Goal: Task Accomplishment & Management: Complete application form

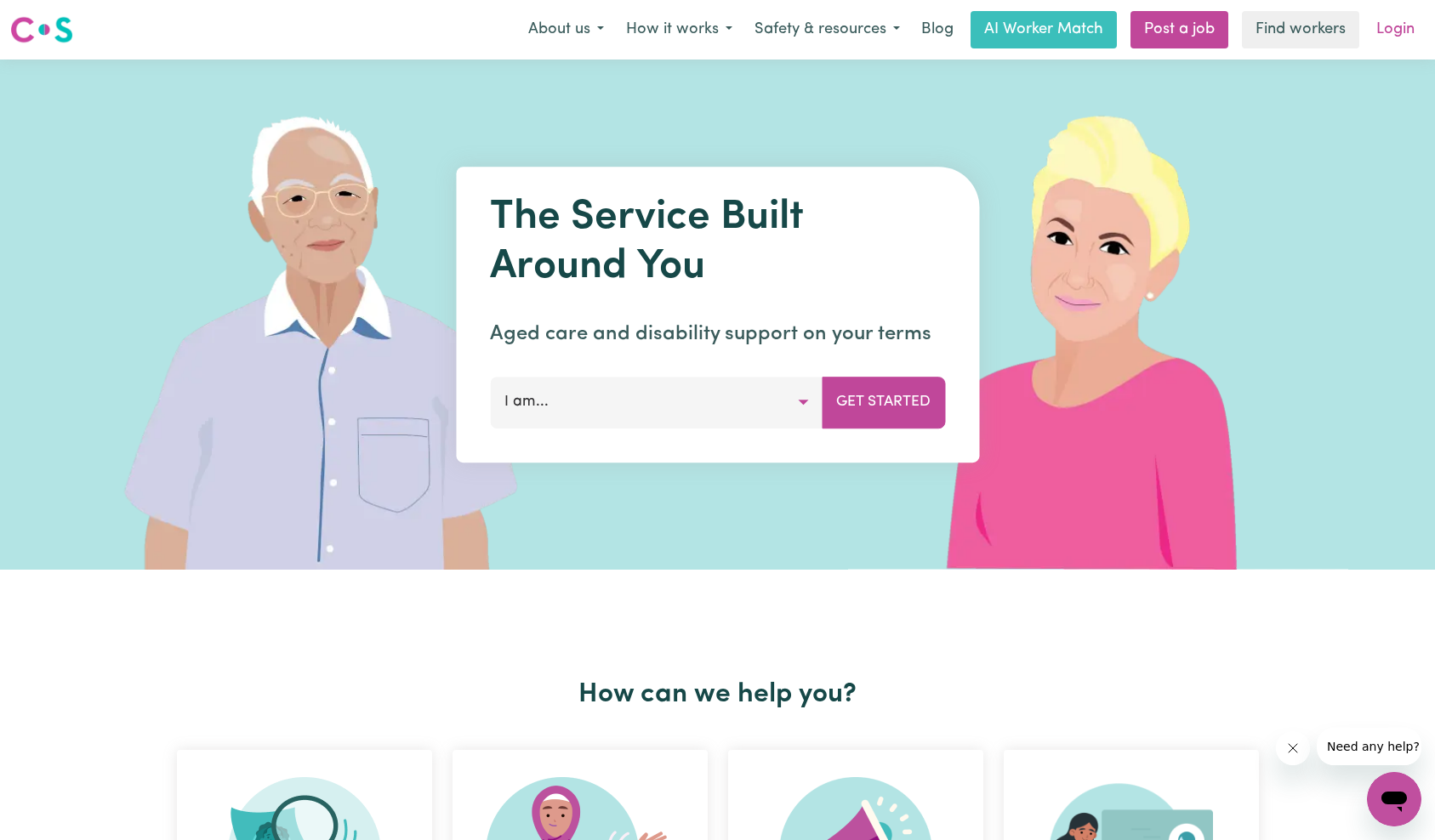
click at [1390, 33] on link "Login" at bounding box center [1396, 29] width 59 height 38
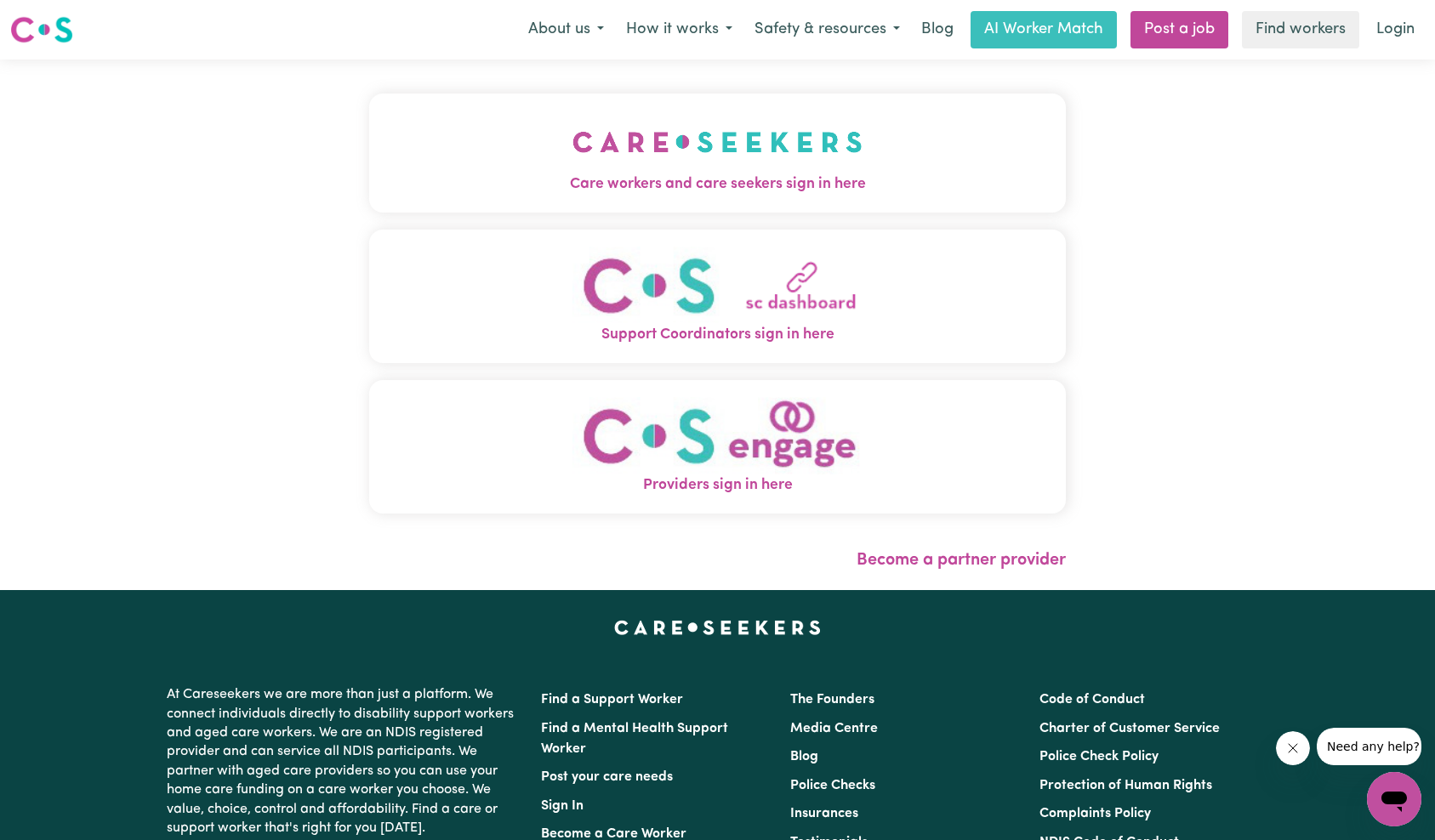
click at [523, 163] on button "Care workers and care seekers sign in here" at bounding box center [718, 153] width 697 height 119
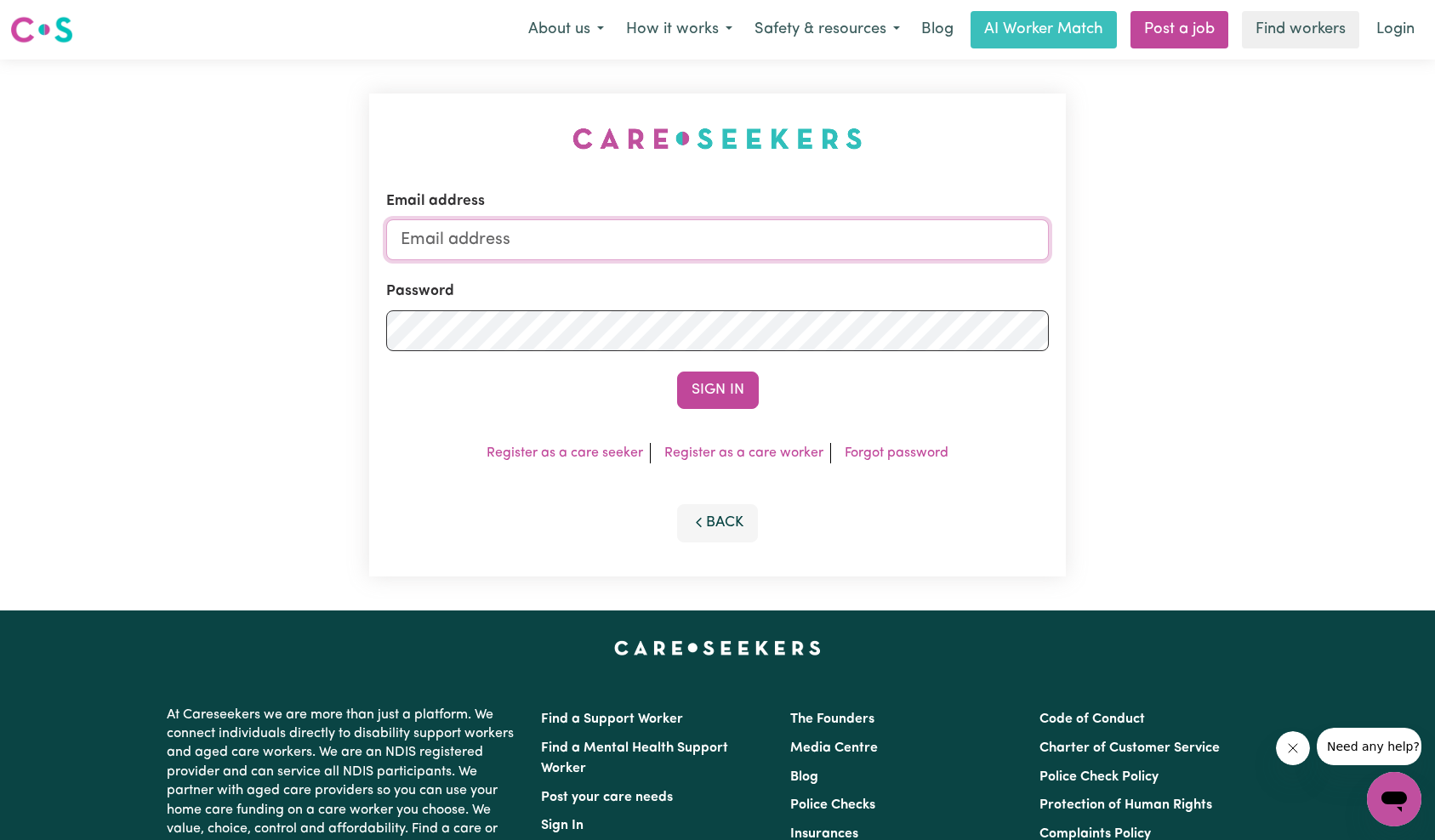
click at [756, 236] on input "Email address" at bounding box center [718, 239] width 663 height 41
click at [846, 244] on input "te" at bounding box center [718, 239] width 663 height 41
type input "[EMAIL_ADDRESS][DOMAIN_NAME]"
click at [723, 398] on button "Sign In" at bounding box center [718, 390] width 82 height 38
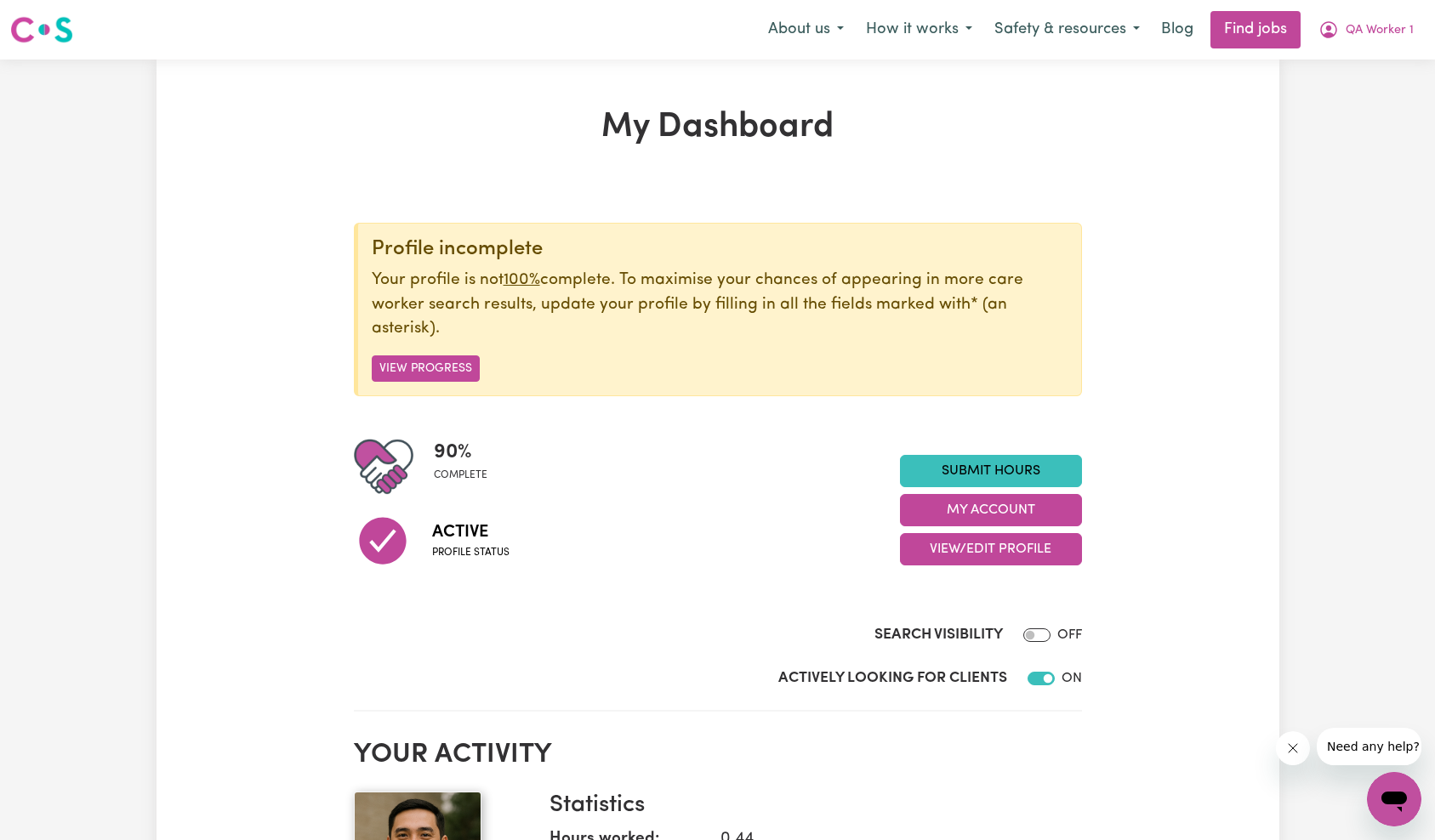
click at [1289, 750] on icon "Close message from company" at bounding box center [1292, 747] width 14 height 14
click at [989, 470] on link "Submit Hours" at bounding box center [991, 470] width 182 height 32
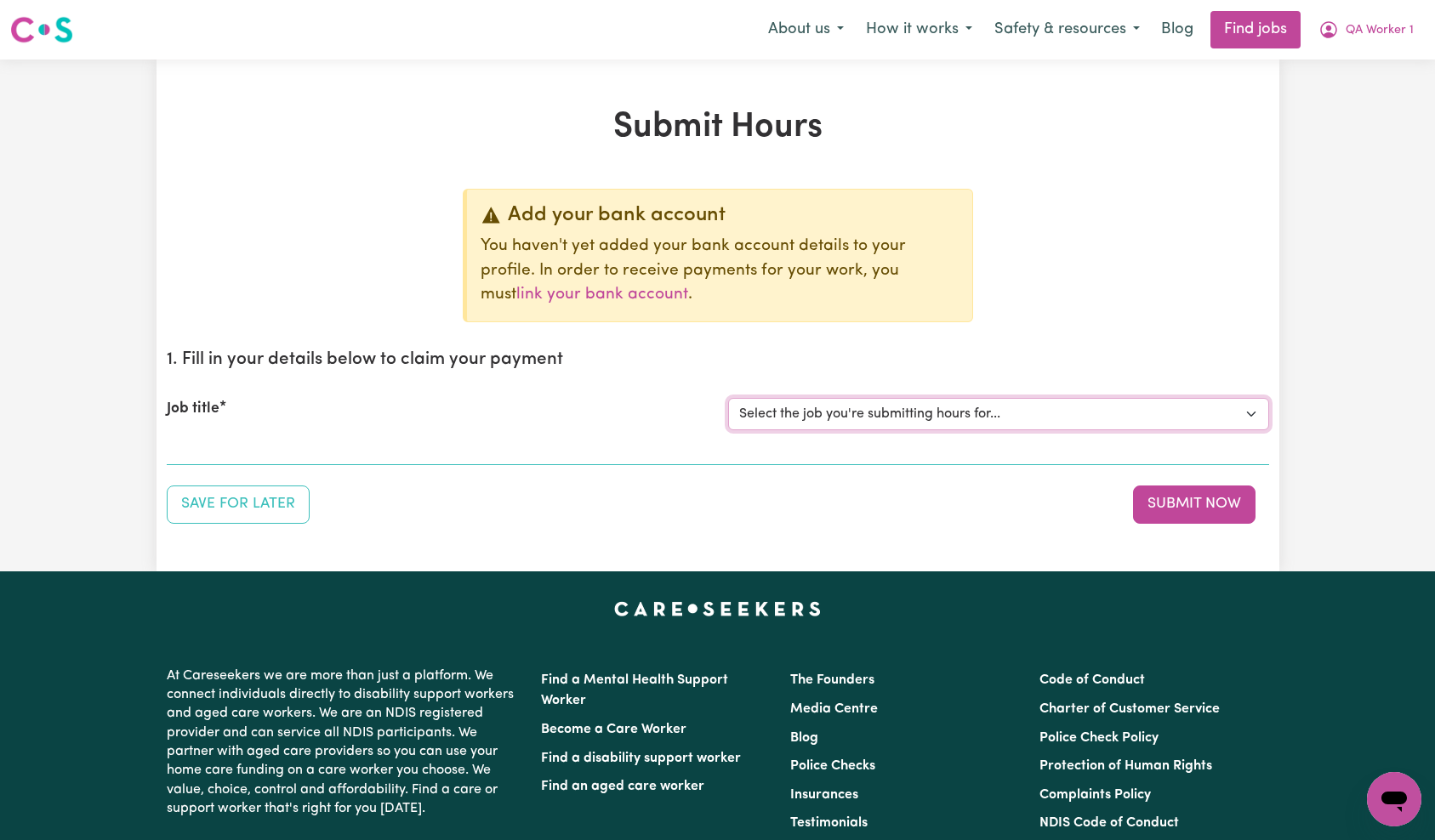
click at [923, 419] on select "Select the job you're submitting hours for... [QA Client 1 Test] QA Disability …" at bounding box center [999, 414] width 541 height 32
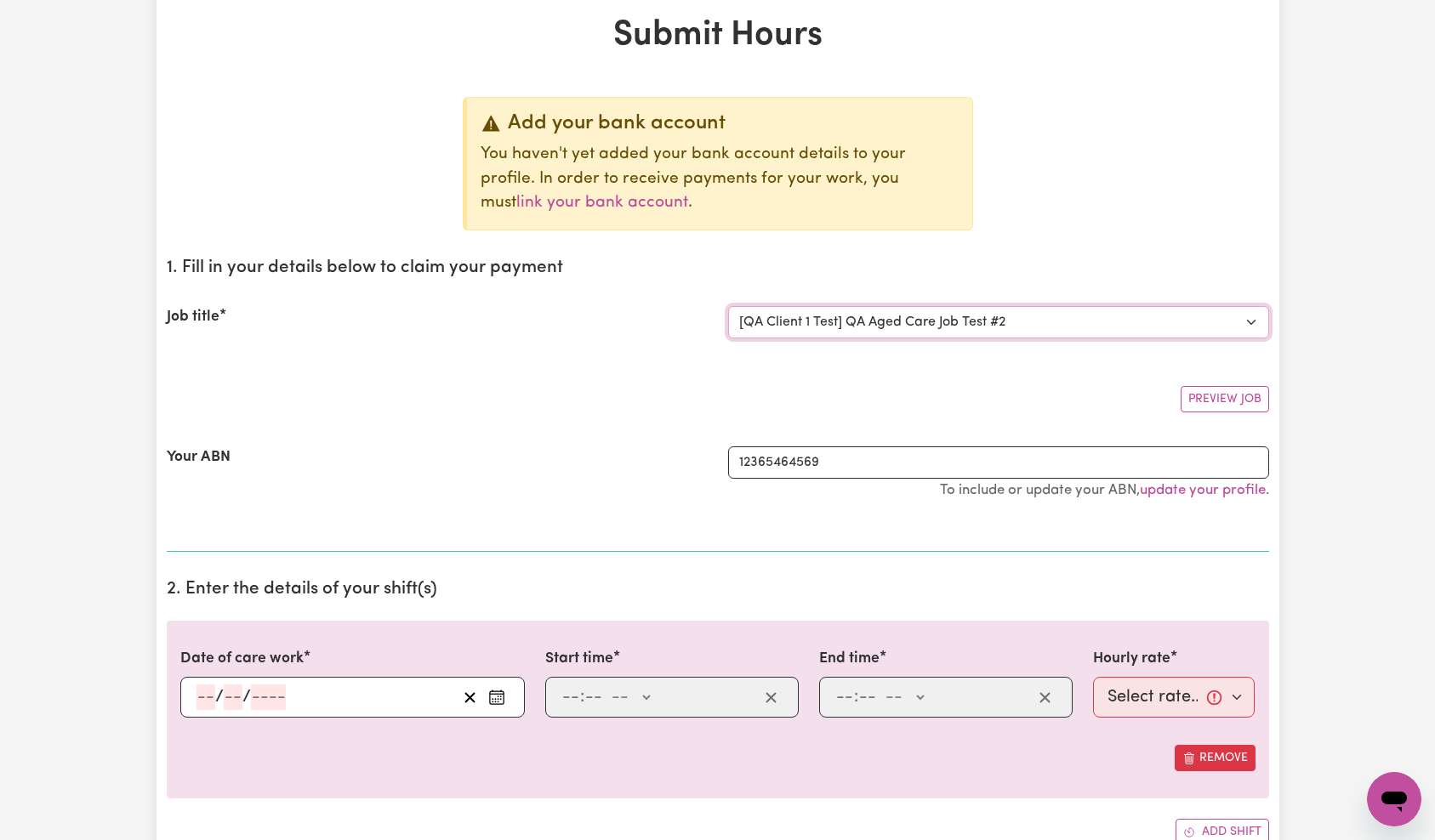
scroll to position [174, 0]
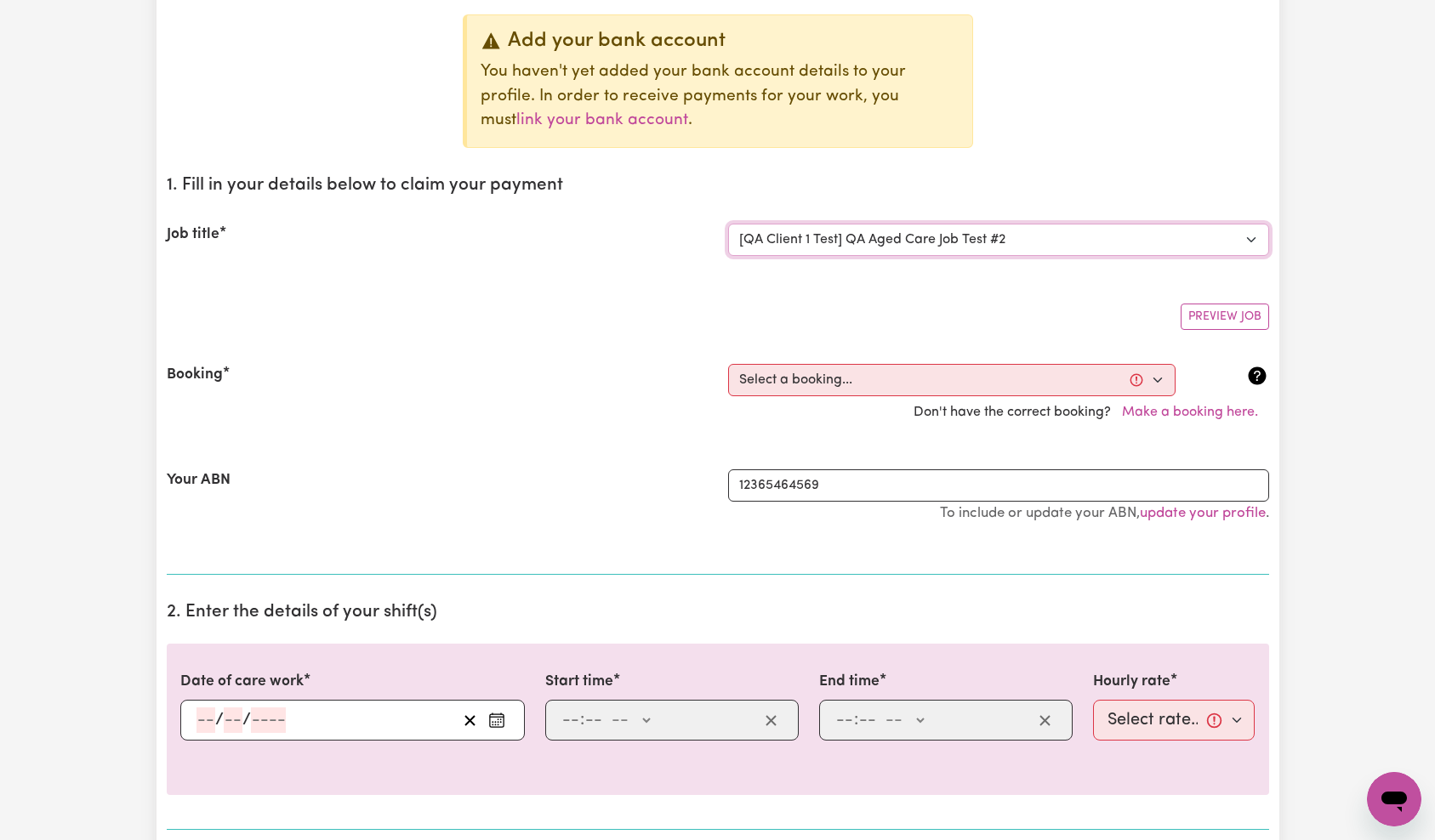
click at [977, 242] on select "Select the job you're submitting hours for... [QA Client 1 Test] QA Disability …" at bounding box center [999, 239] width 541 height 32
select select "15254"
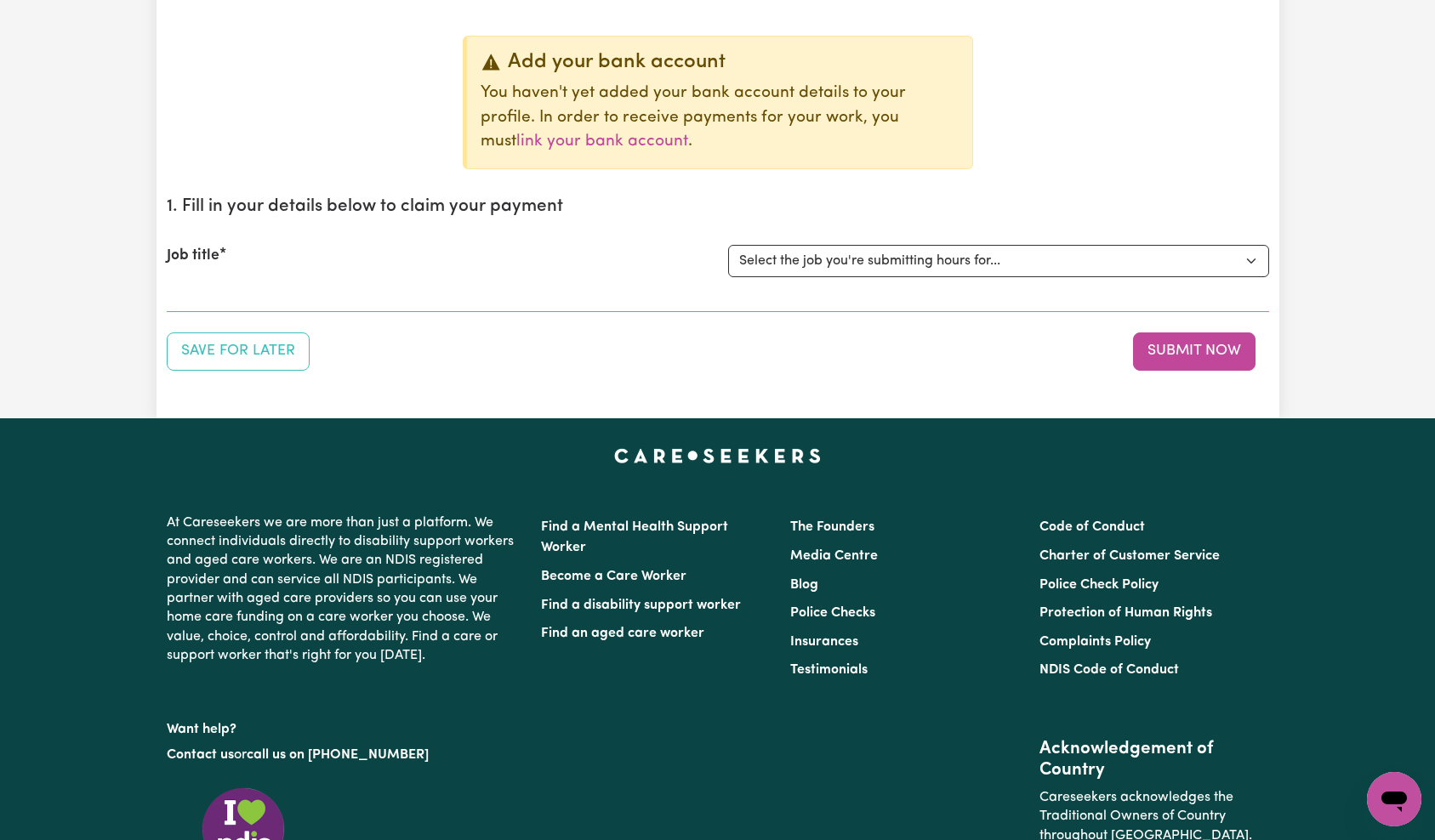
scroll to position [142, 0]
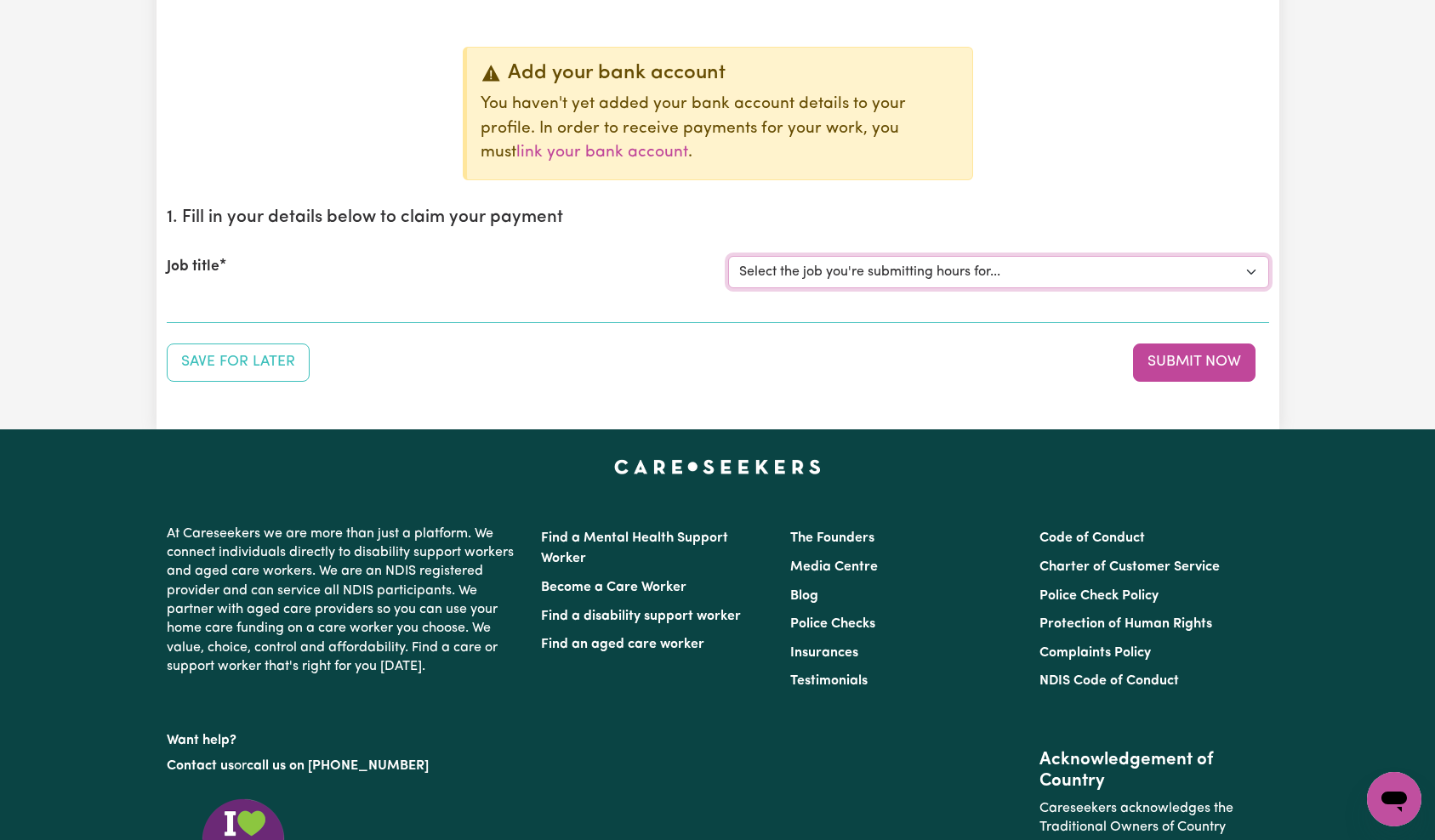
click at [981, 274] on select "Select the job you're submitting hours for... [QA Client 1 Test] QA Disability …" at bounding box center [999, 271] width 541 height 32
select select "15254"
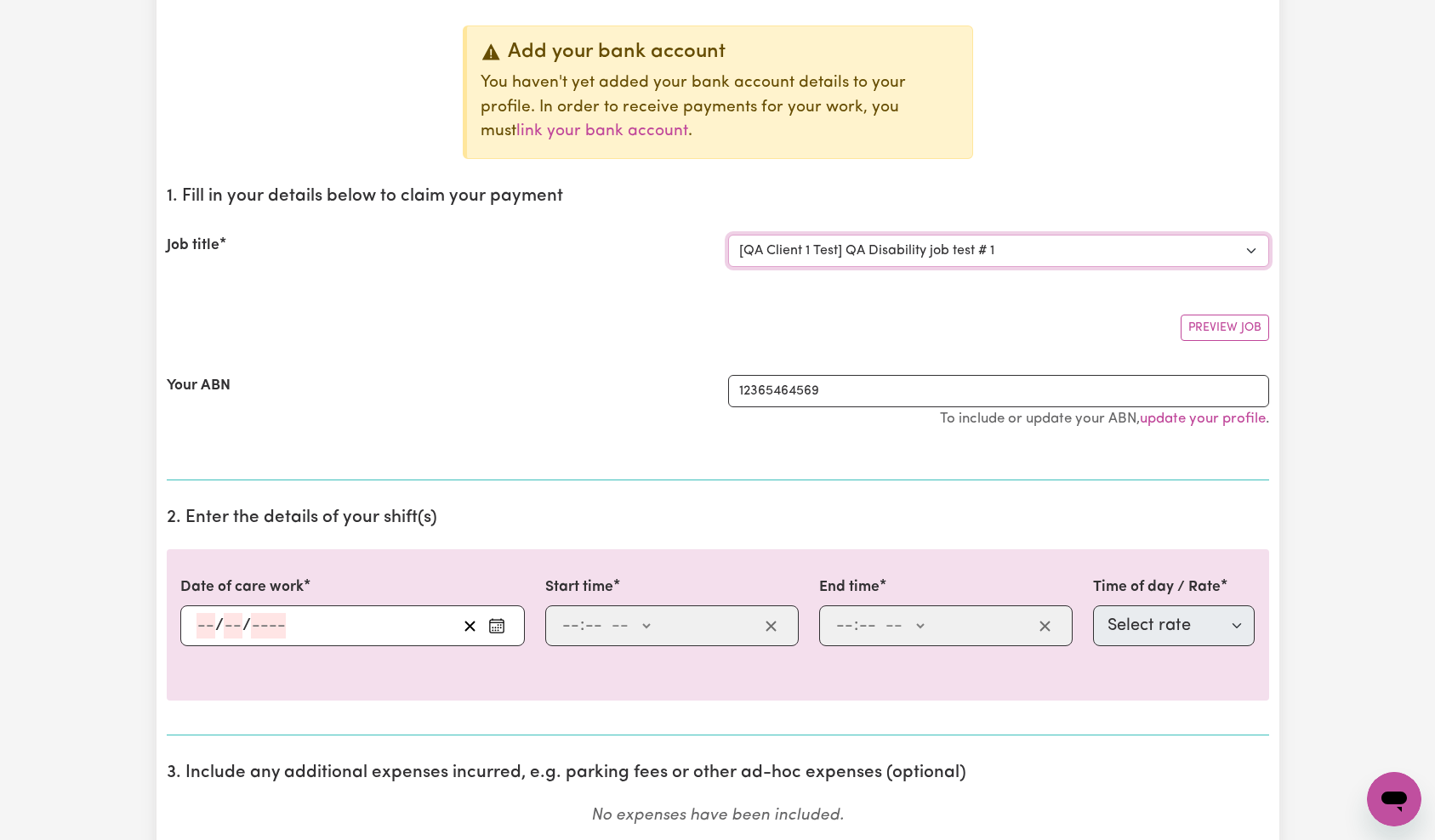
scroll to position [222, 0]
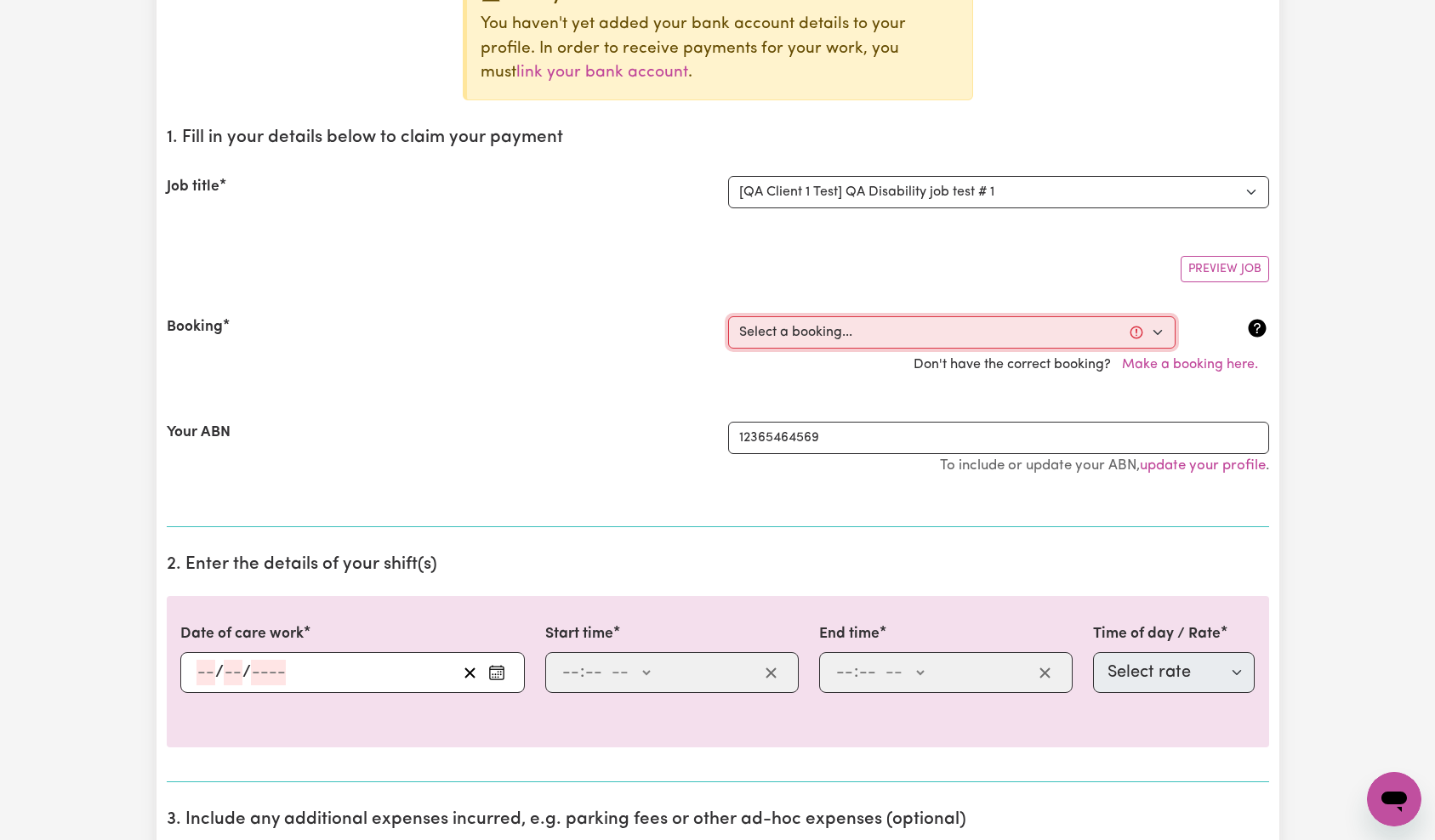
click at [825, 340] on select "Select a booking... Mon, October 13, 2025 - 9:00am to 11:00am (ONE-OFF)" at bounding box center [952, 332] width 448 height 32
select select "370720"
type input "2025-10-13"
type input "13"
type input "10"
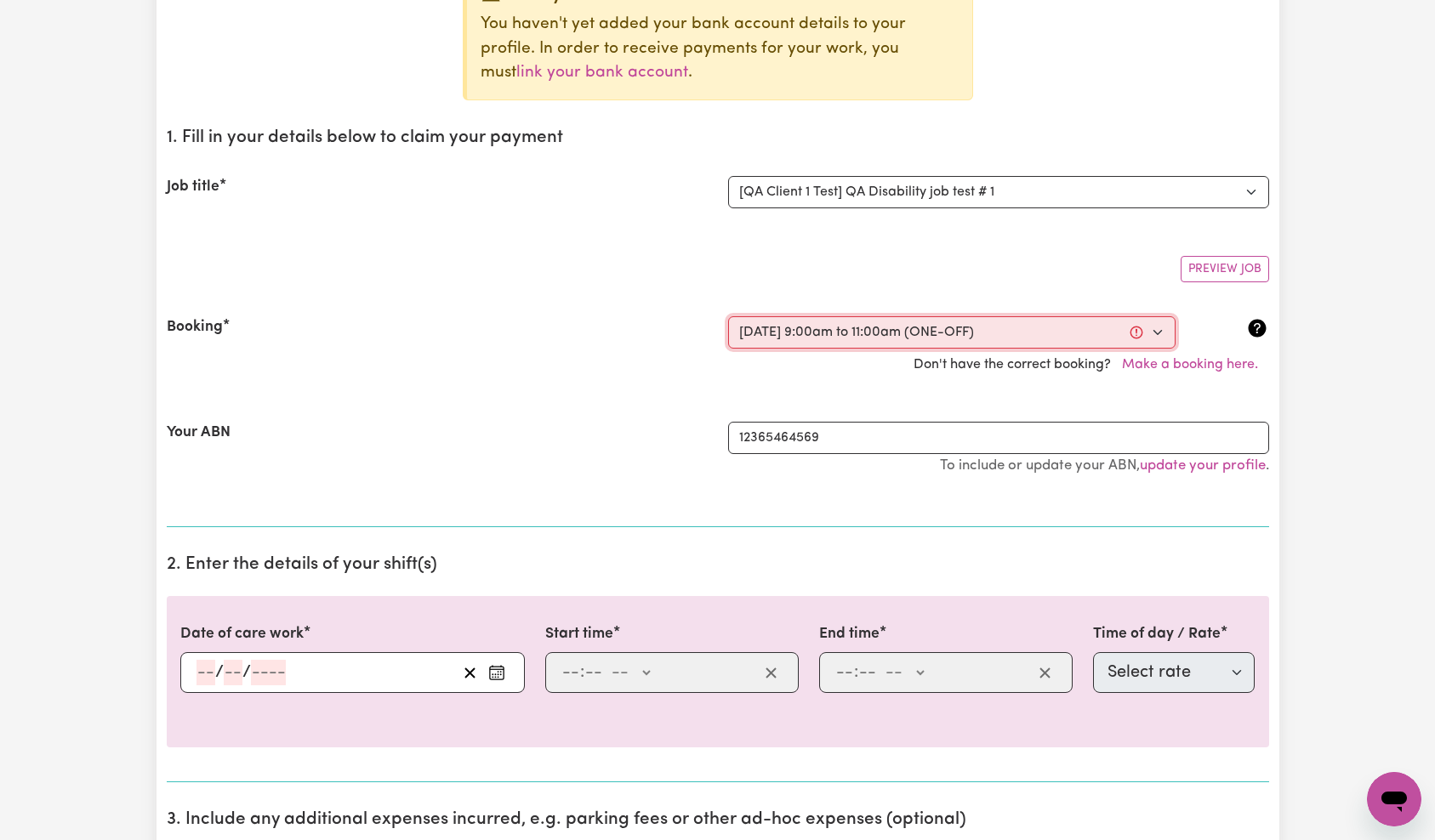
type input "2025"
type input "09:00"
type input "9"
type input "0"
select select "am"
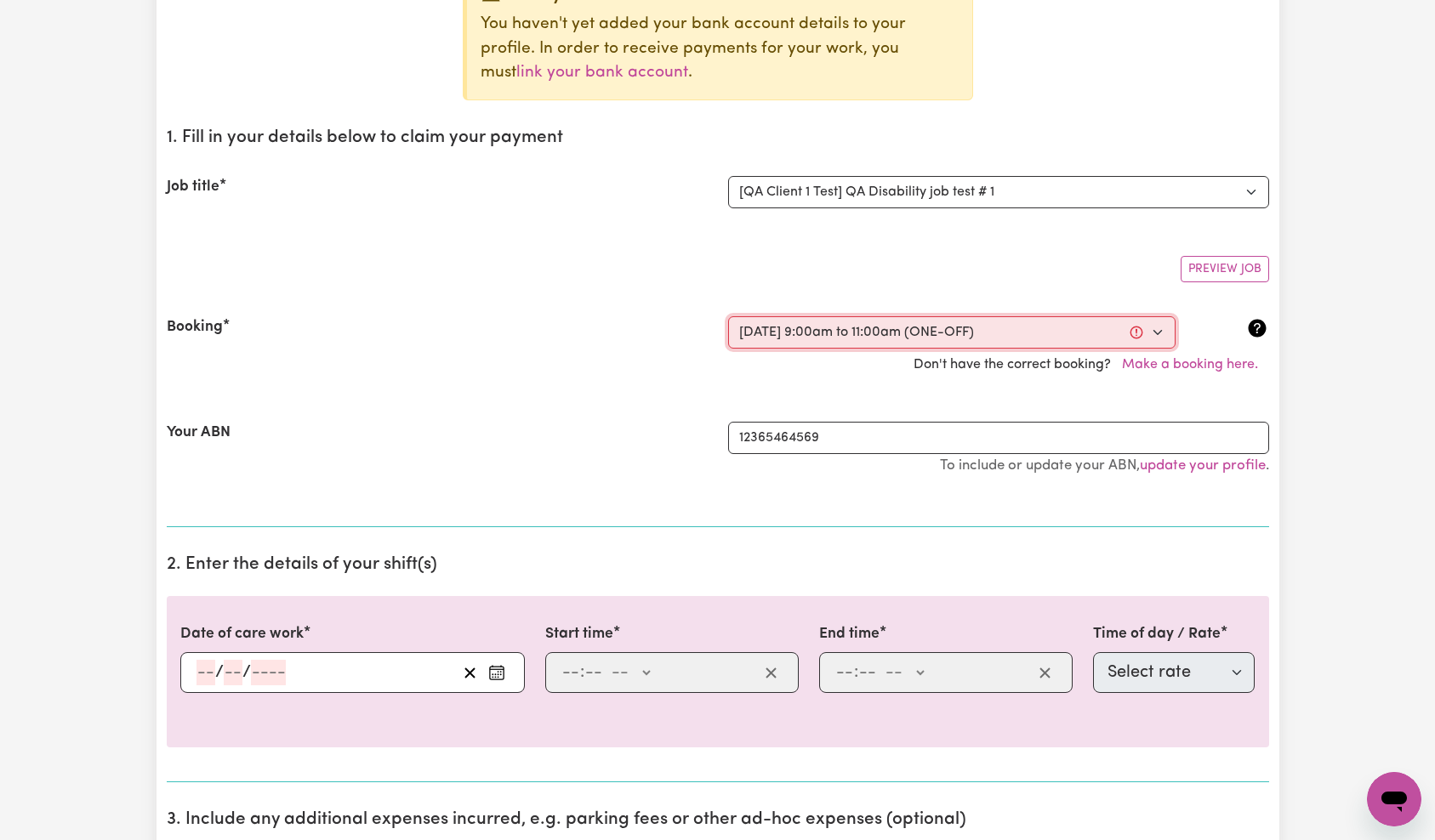
type input "11:00"
type input "11"
type input "0"
select select "am"
select select "65"
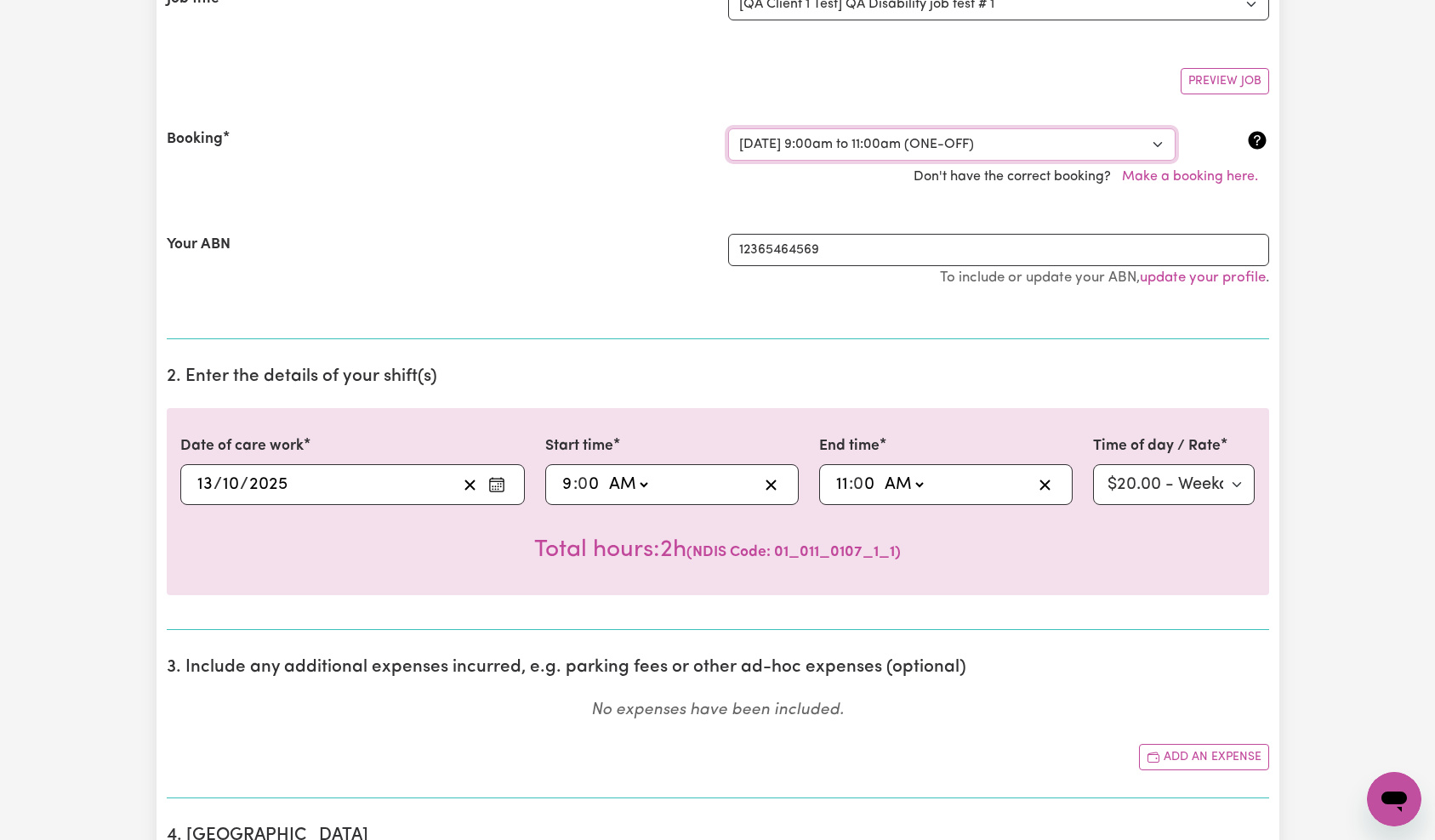
scroll to position [497, 0]
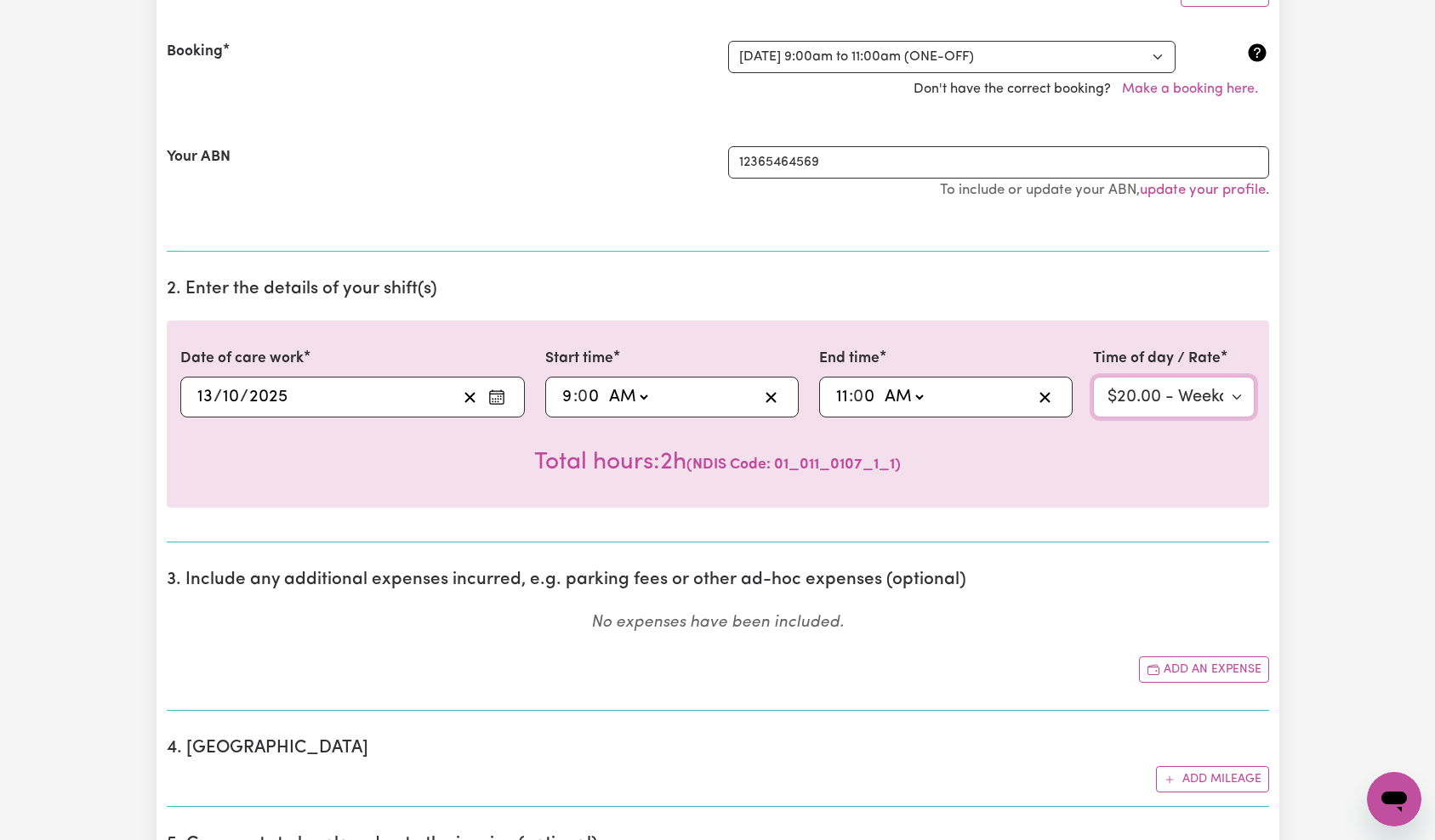
click at [1159, 392] on select "Select rate $20.00 - Weekday Daytime - Assistance with Self Care Activities - S…" at bounding box center [1174, 397] width 162 height 41
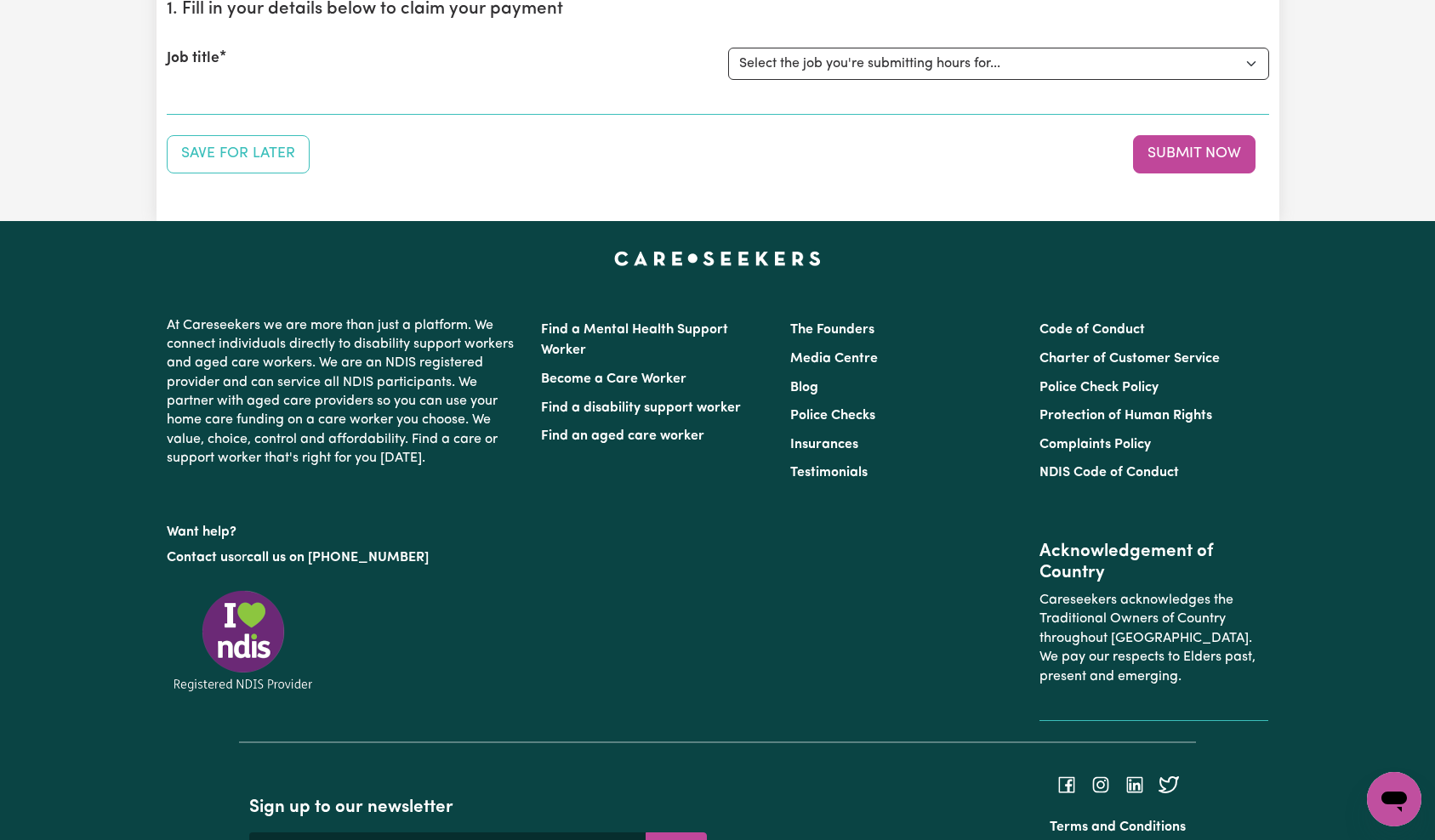
scroll to position [249, 0]
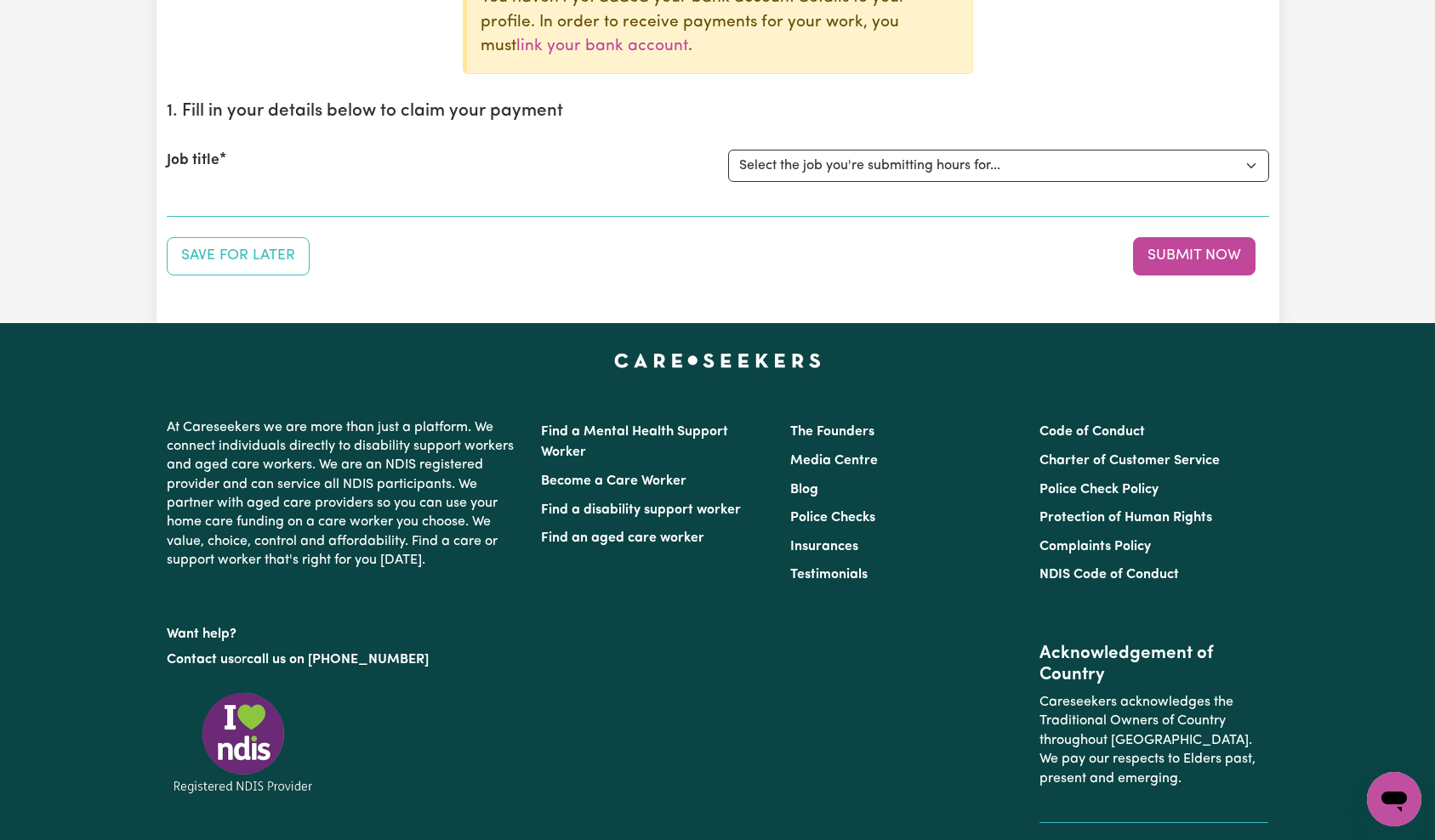
click at [942, 179] on select "Select the job you're submitting hours for... [QA Client 1 Test] QA Disability …" at bounding box center [999, 165] width 541 height 32
select select "15254"
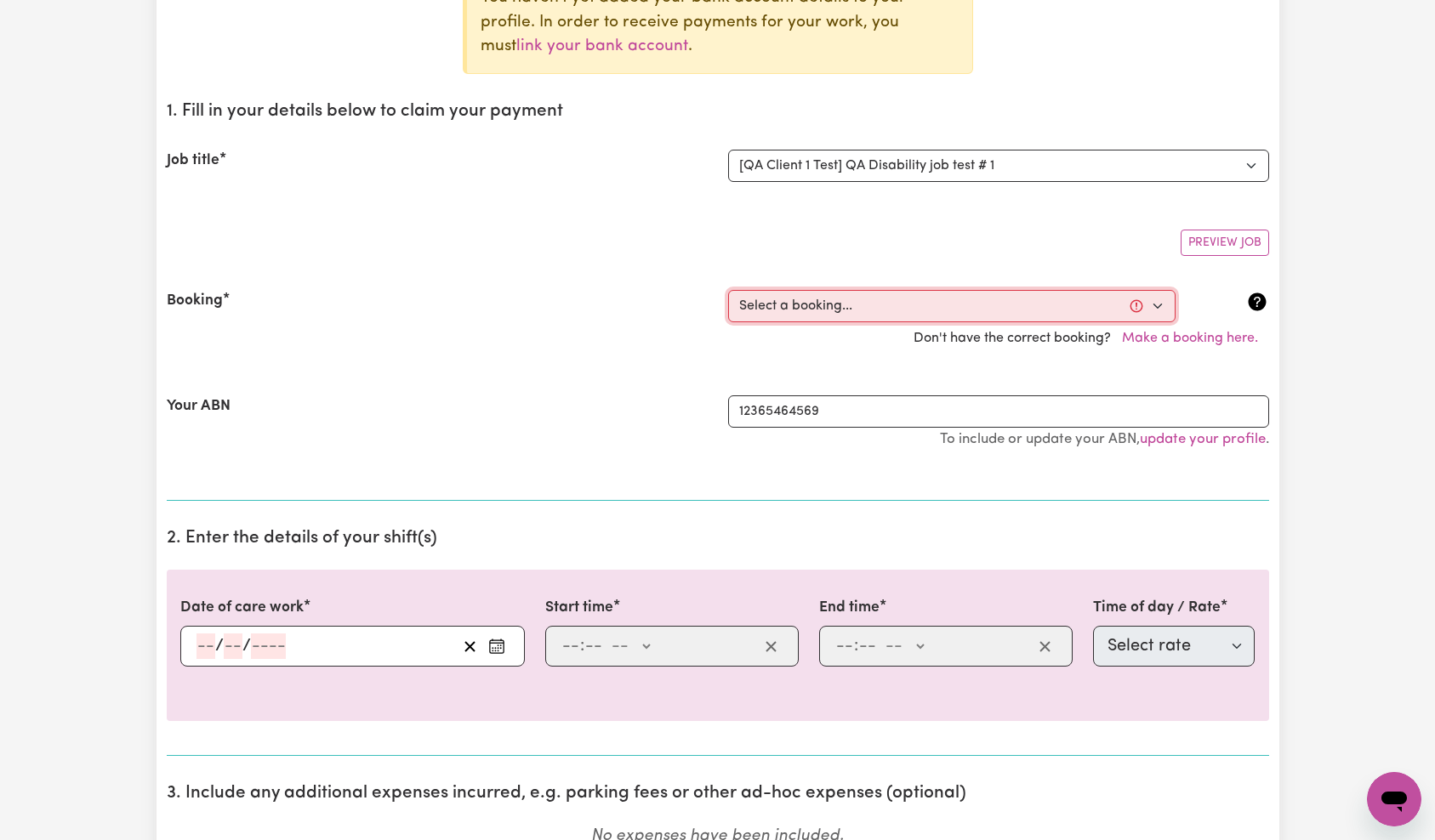
click at [929, 299] on select "Select a booking... Mon, October 13, 2025 - 9:00am to 11:00am (ONE-OFF)" at bounding box center [952, 305] width 448 height 32
select select "370720"
type input "2025-10-13"
type input "13"
type input "10"
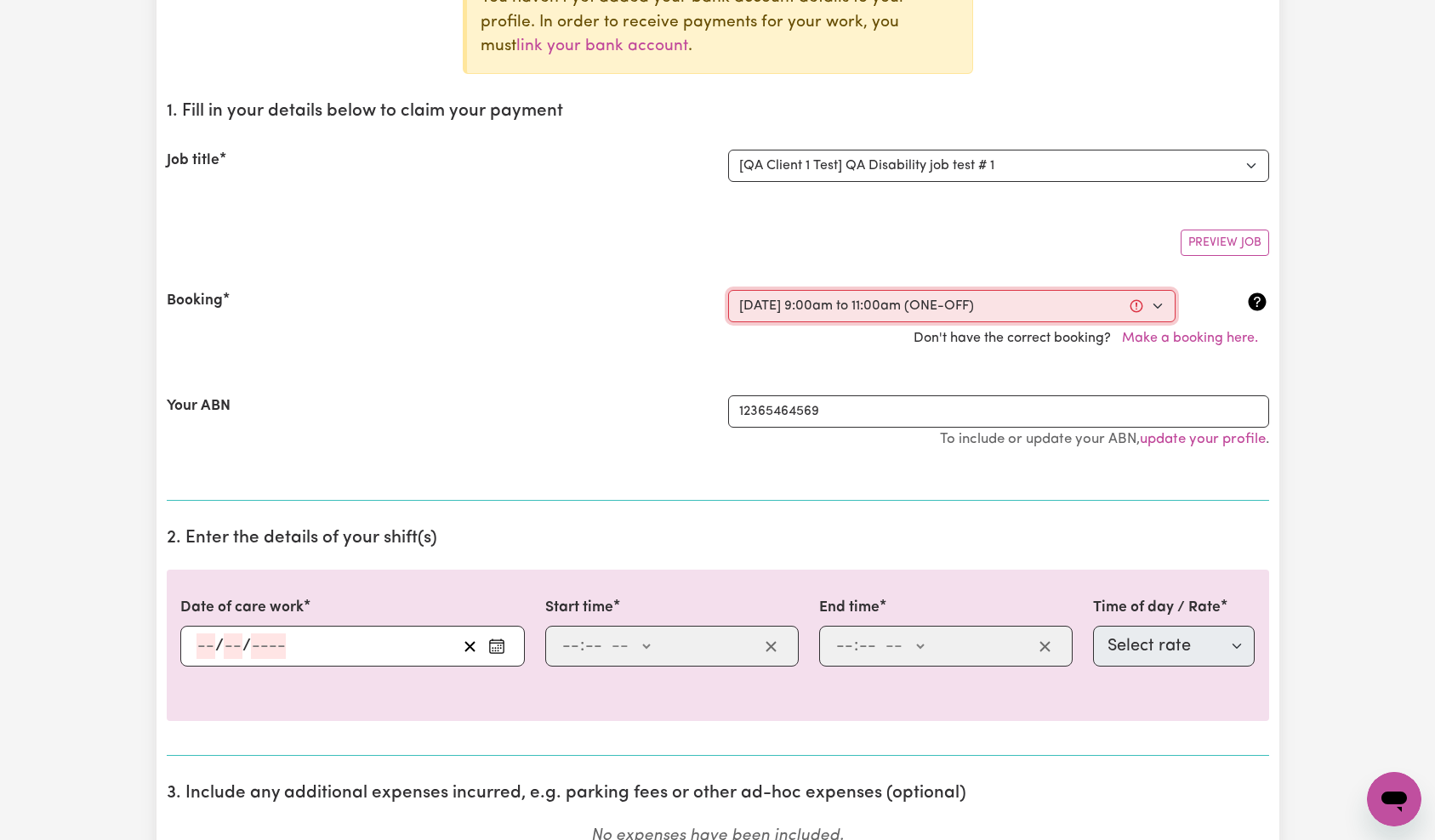
type input "2025"
type input "09:00"
type input "9"
type input "0"
select select "am"
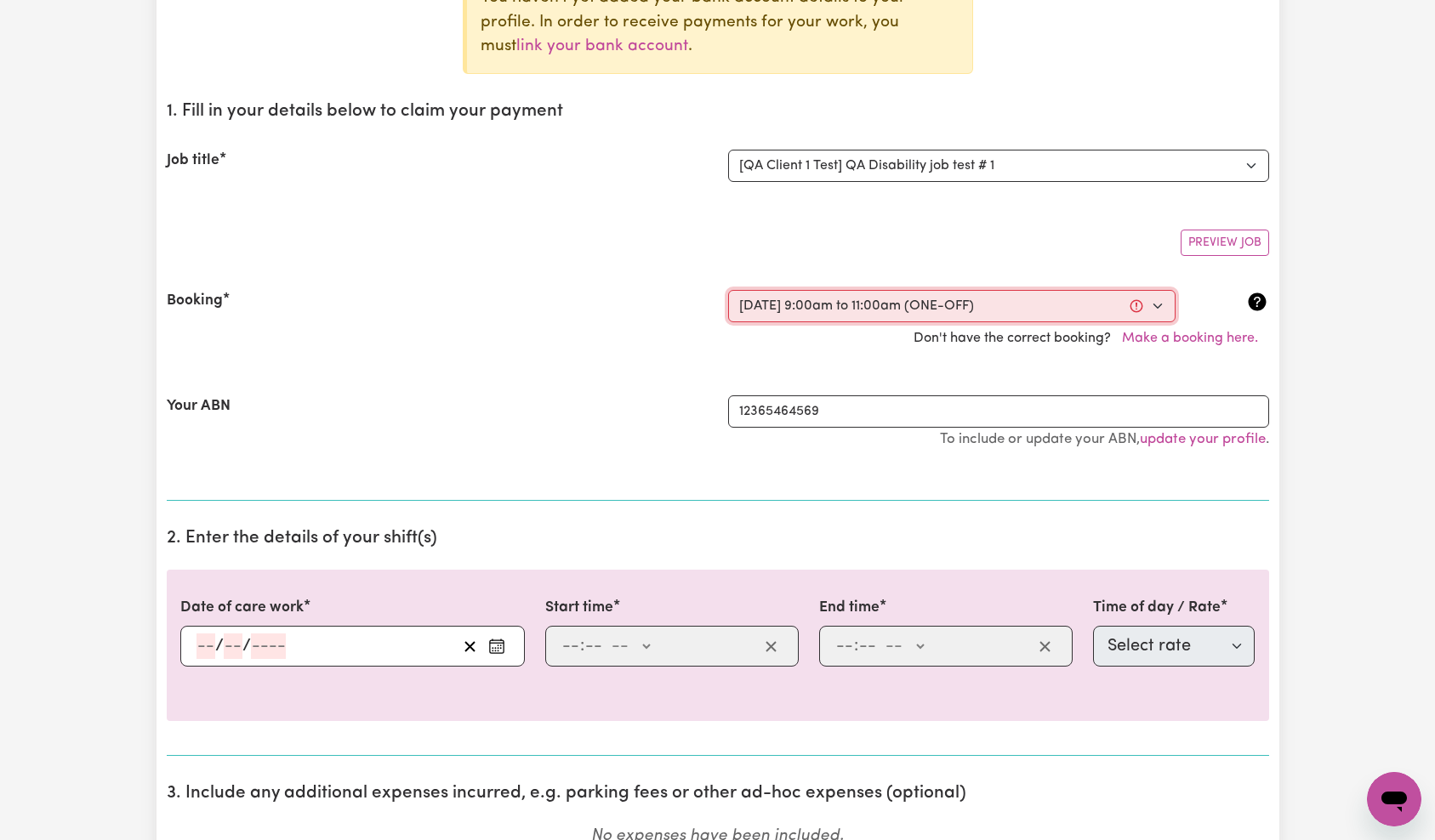
type input "11:00"
type input "11"
type input "0"
select select "am"
select select "65"
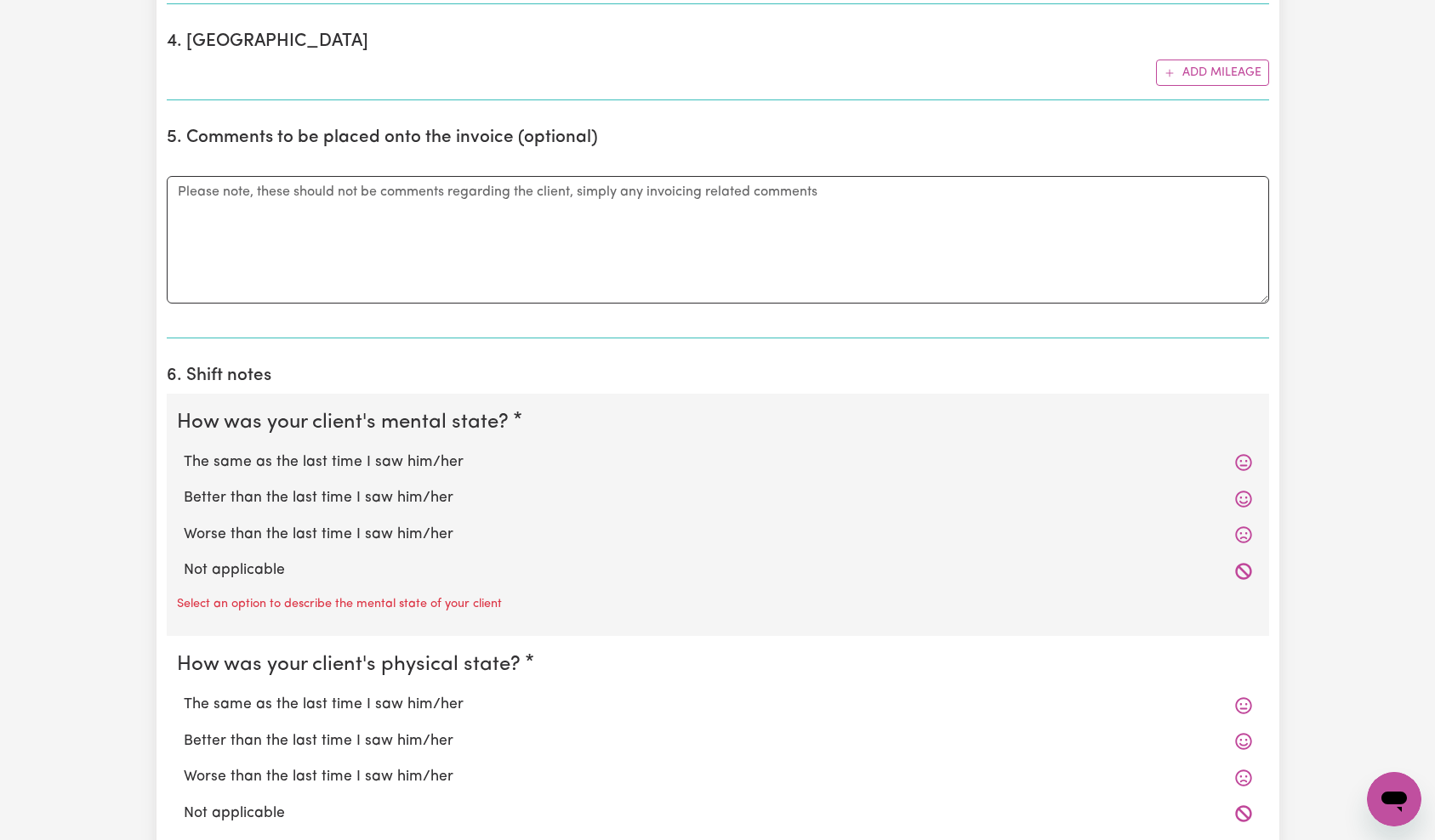
click at [308, 468] on label "The same as the last time I saw him/her" at bounding box center [718, 462] width 1068 height 22
click at [184, 451] on input "The same as the last time I saw him/her" at bounding box center [183, 450] width 1 height 1
radio input "true"
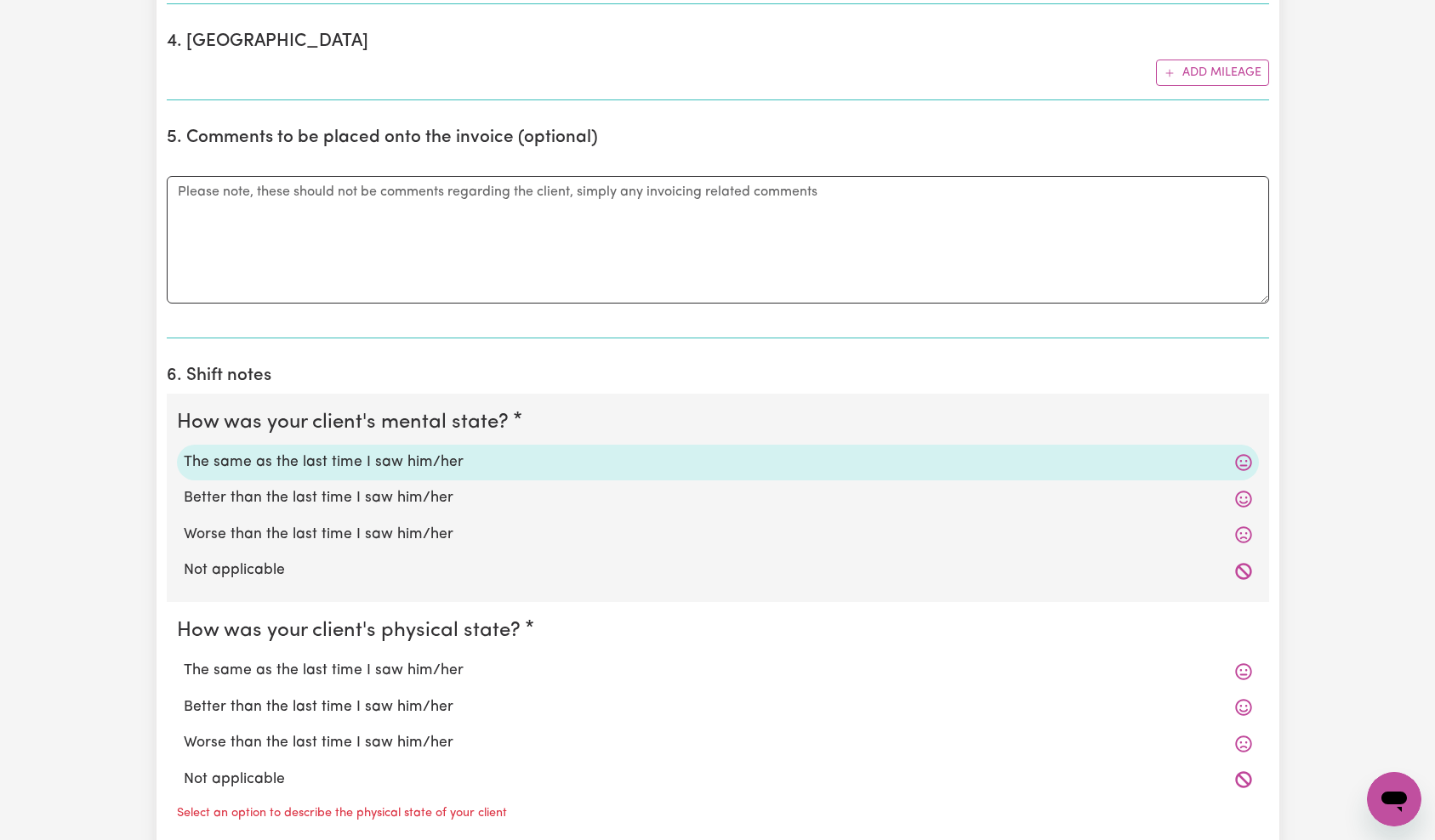
scroll to position [1652, 0]
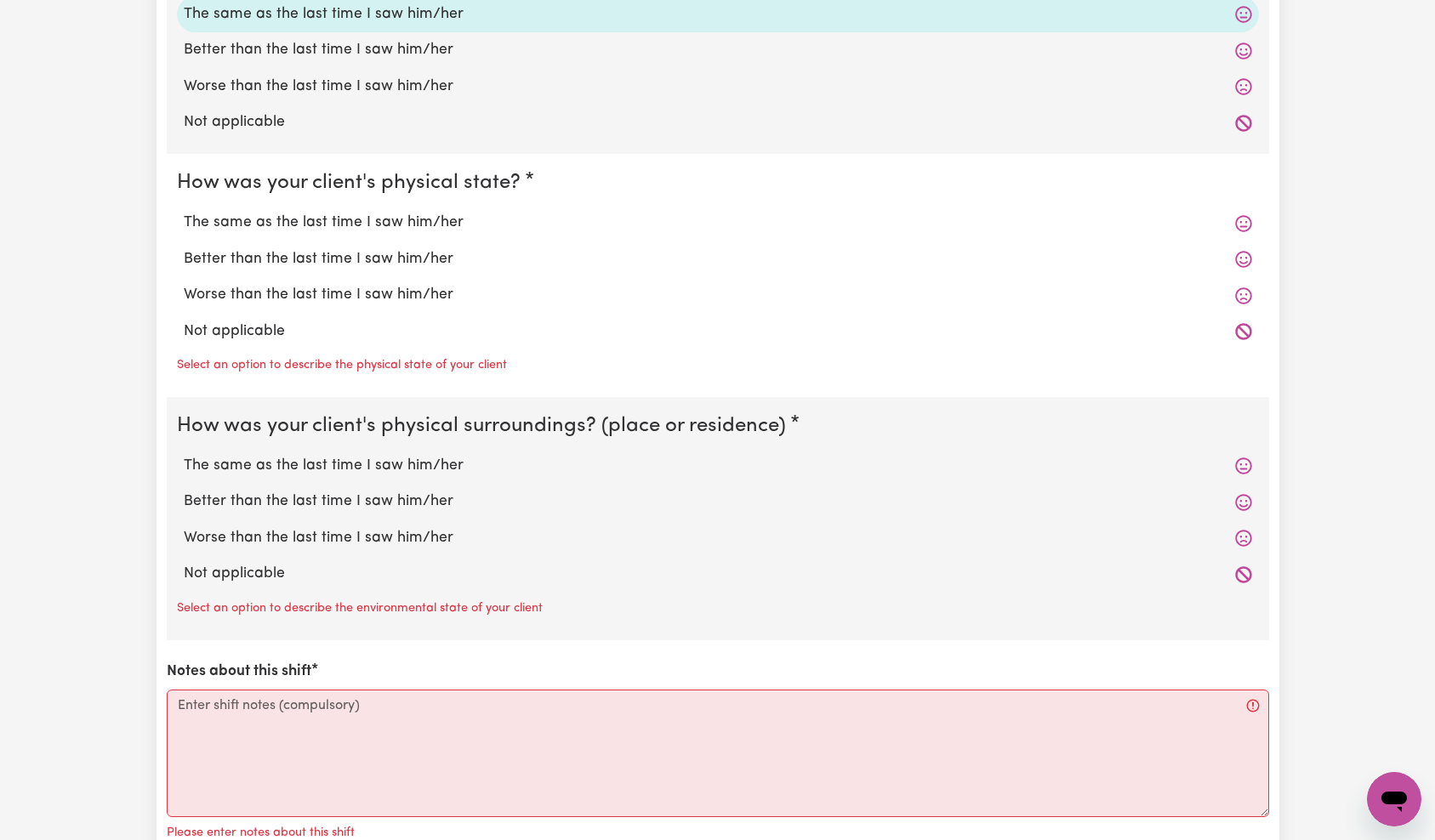
click at [327, 299] on label "Worse than the last time I saw him/her" at bounding box center [718, 295] width 1068 height 22
click at [184, 284] on input "Worse than the last time I saw him/her" at bounding box center [183, 283] width 1 height 1
radio input "true"
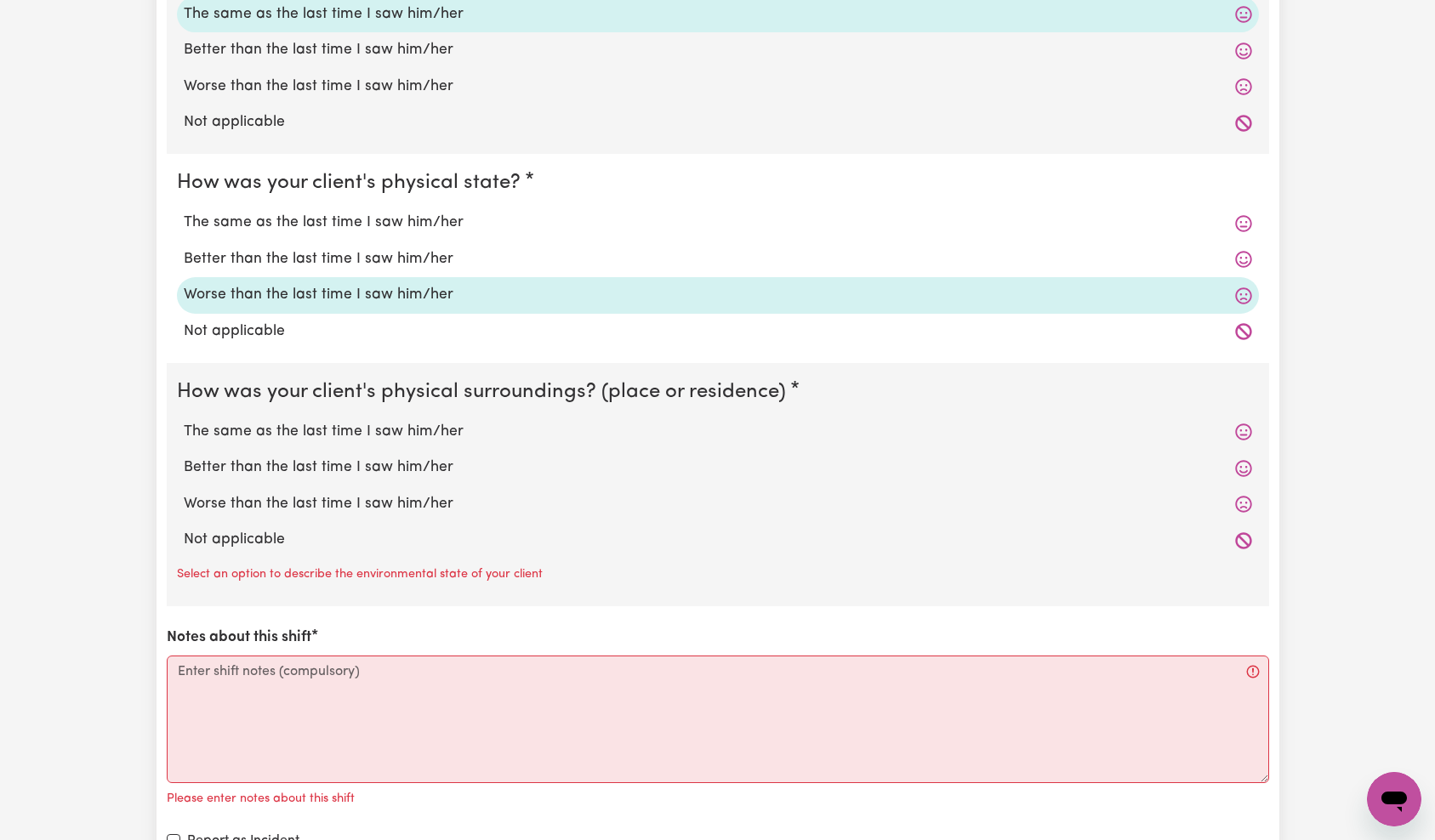
drag, startPoint x: 250, startPoint y: 531, endPoint x: 276, endPoint y: 526, distance: 26.5
click at [250, 531] on label "Not applicable" at bounding box center [718, 540] width 1068 height 22
click at [184, 529] on input "Not applicable" at bounding box center [183, 528] width 1 height 1
radio input "true"
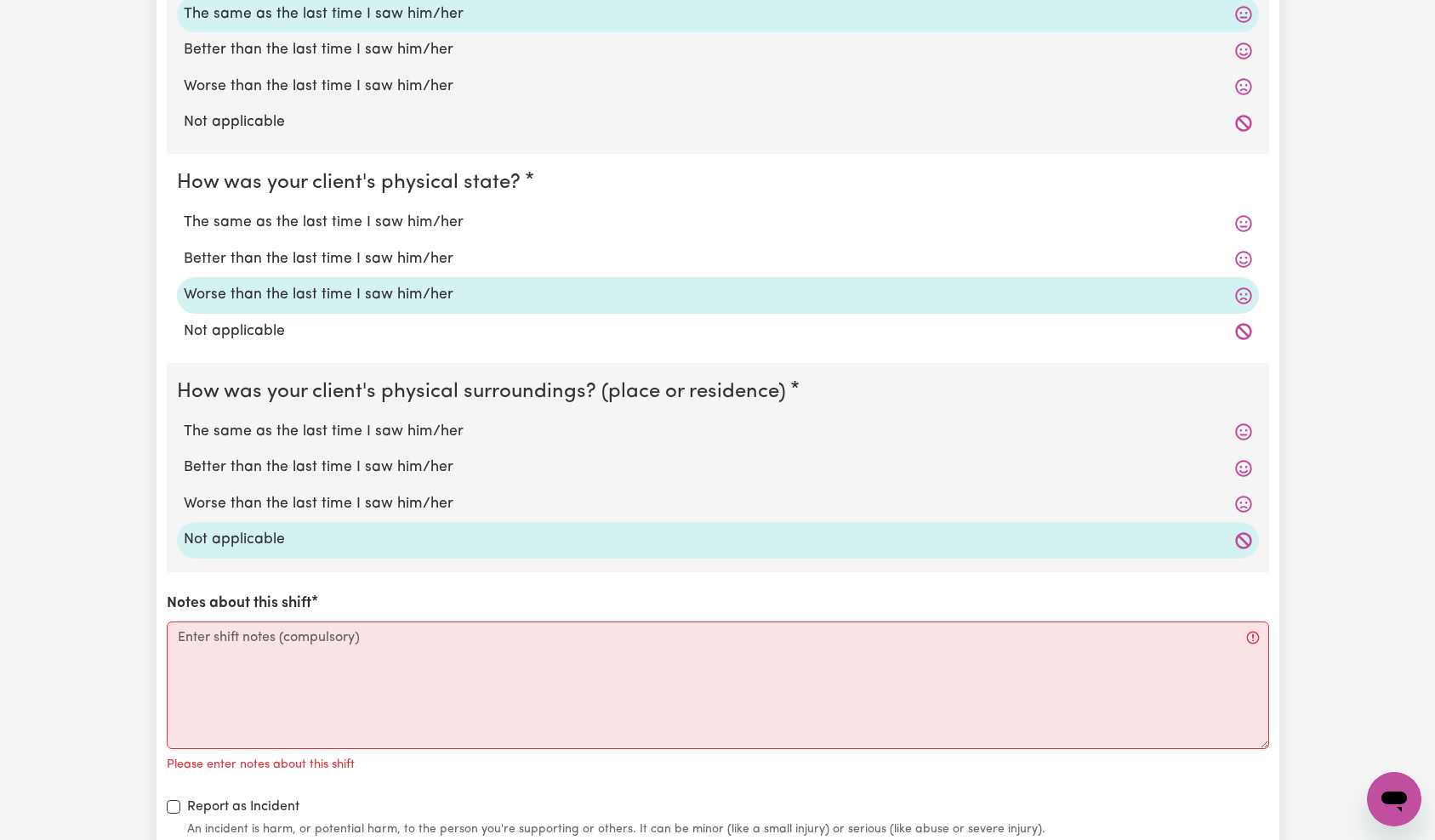
scroll to position [1740, 0]
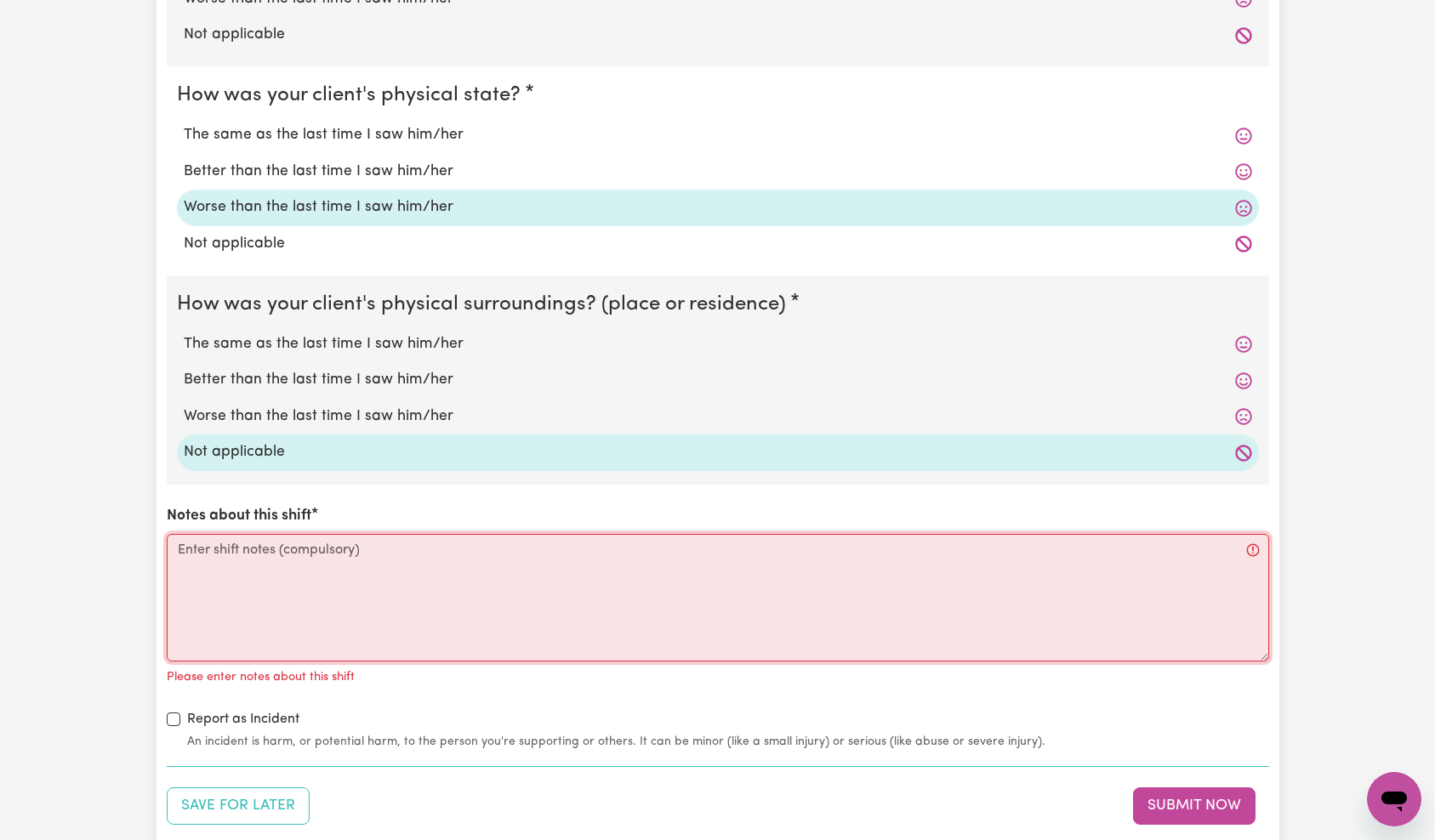
click at [374, 547] on textarea "Notes about this shift" at bounding box center [718, 597] width 1103 height 127
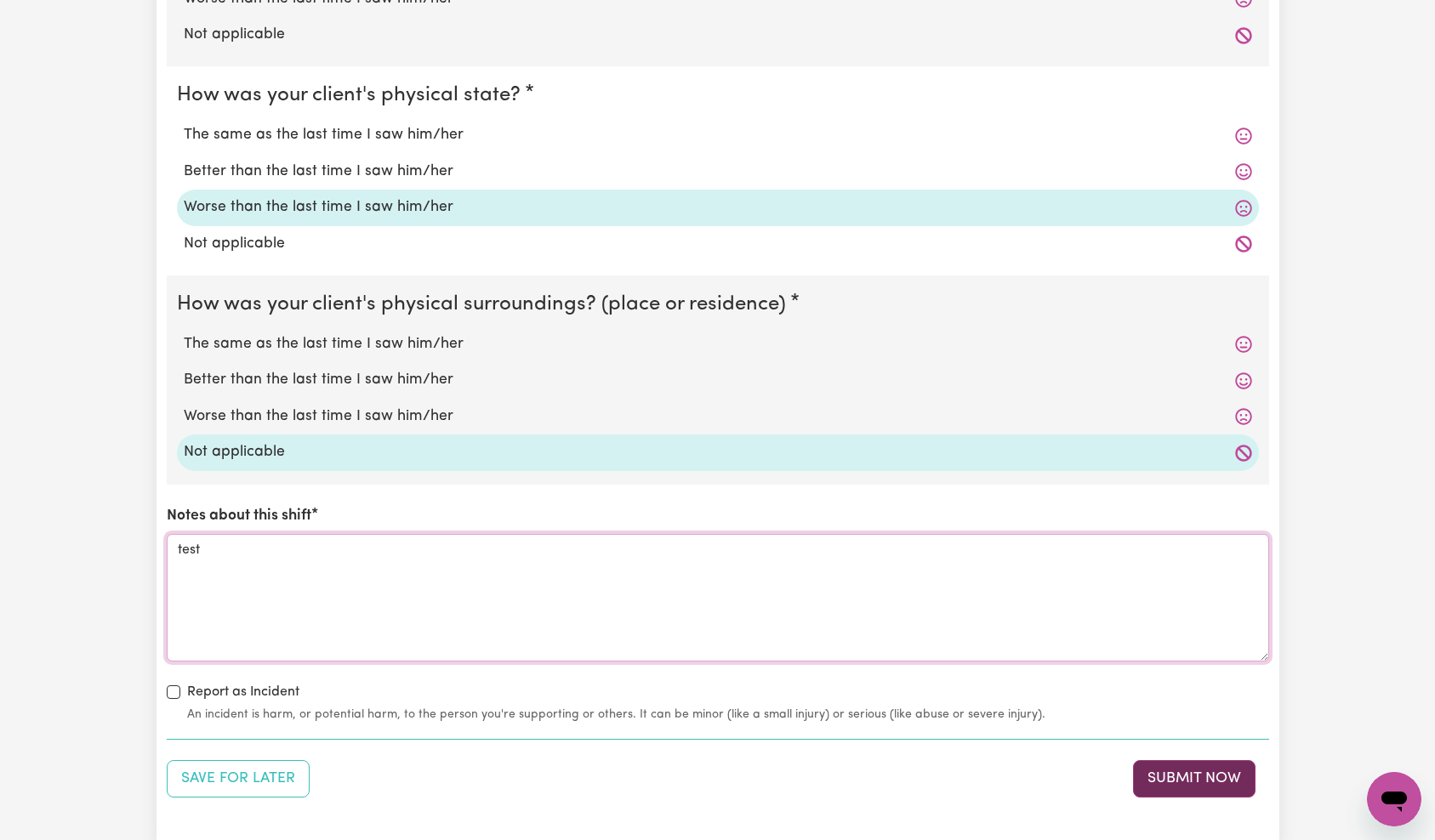
type textarea "test"
click at [1185, 778] on button "Submit Now" at bounding box center [1195, 779] width 123 height 38
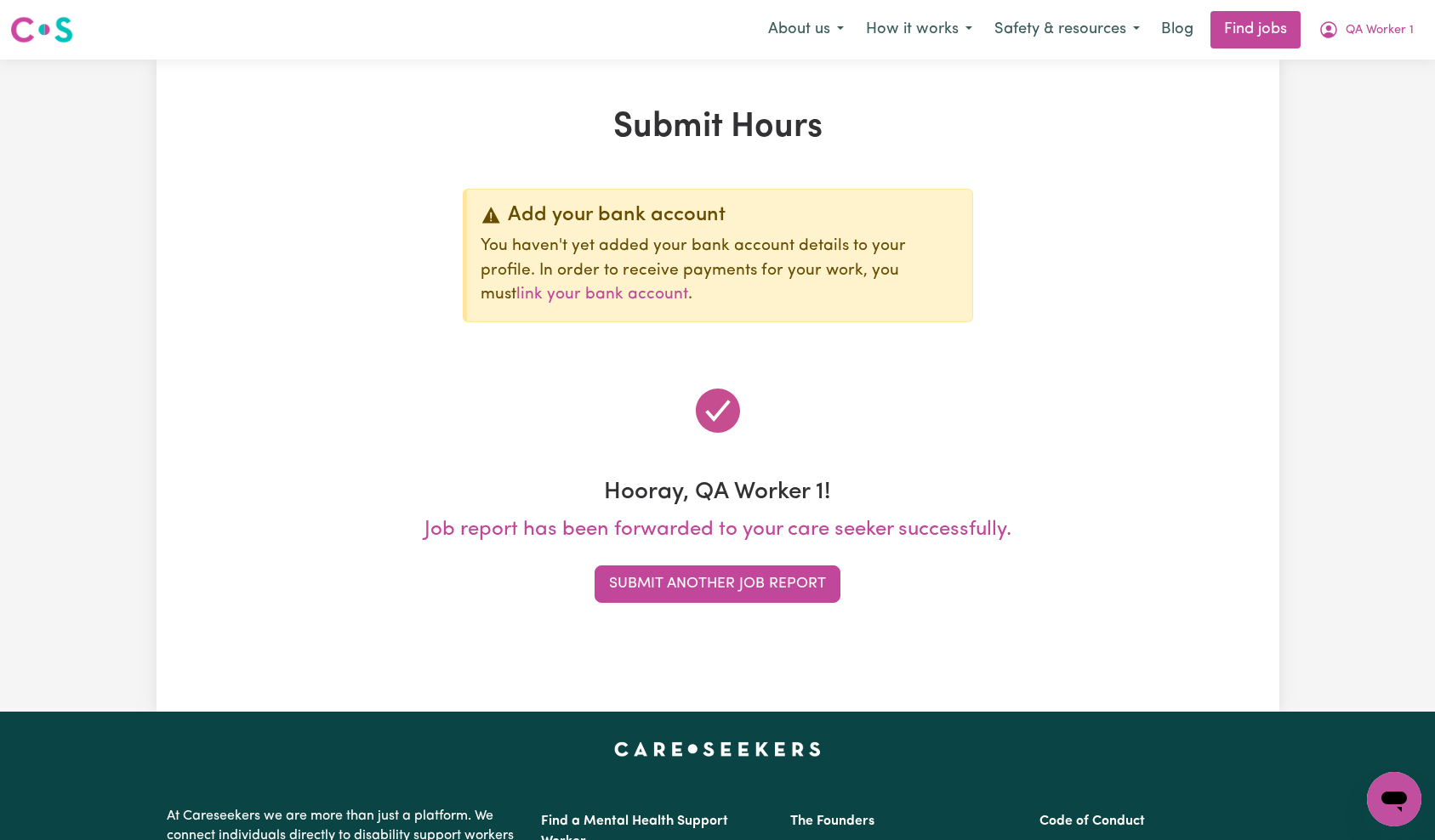
scroll to position [0, 0]
click at [1398, 45] on button "QA Worker 1" at bounding box center [1366, 29] width 117 height 36
click at [1374, 72] on link "My Account" at bounding box center [1356, 66] width 134 height 32
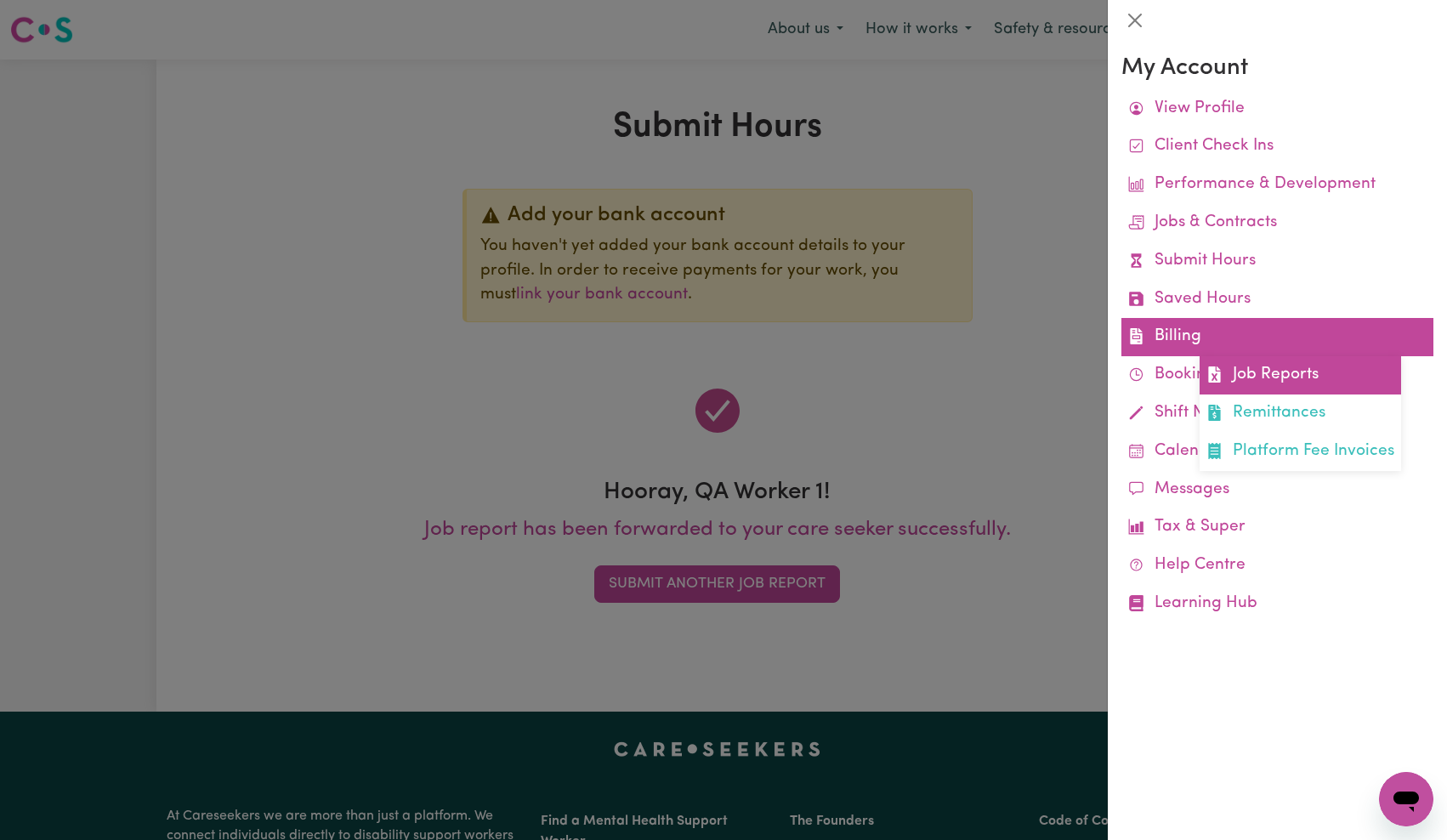
click at [1267, 374] on link "Job Reports" at bounding box center [1300, 375] width 202 height 39
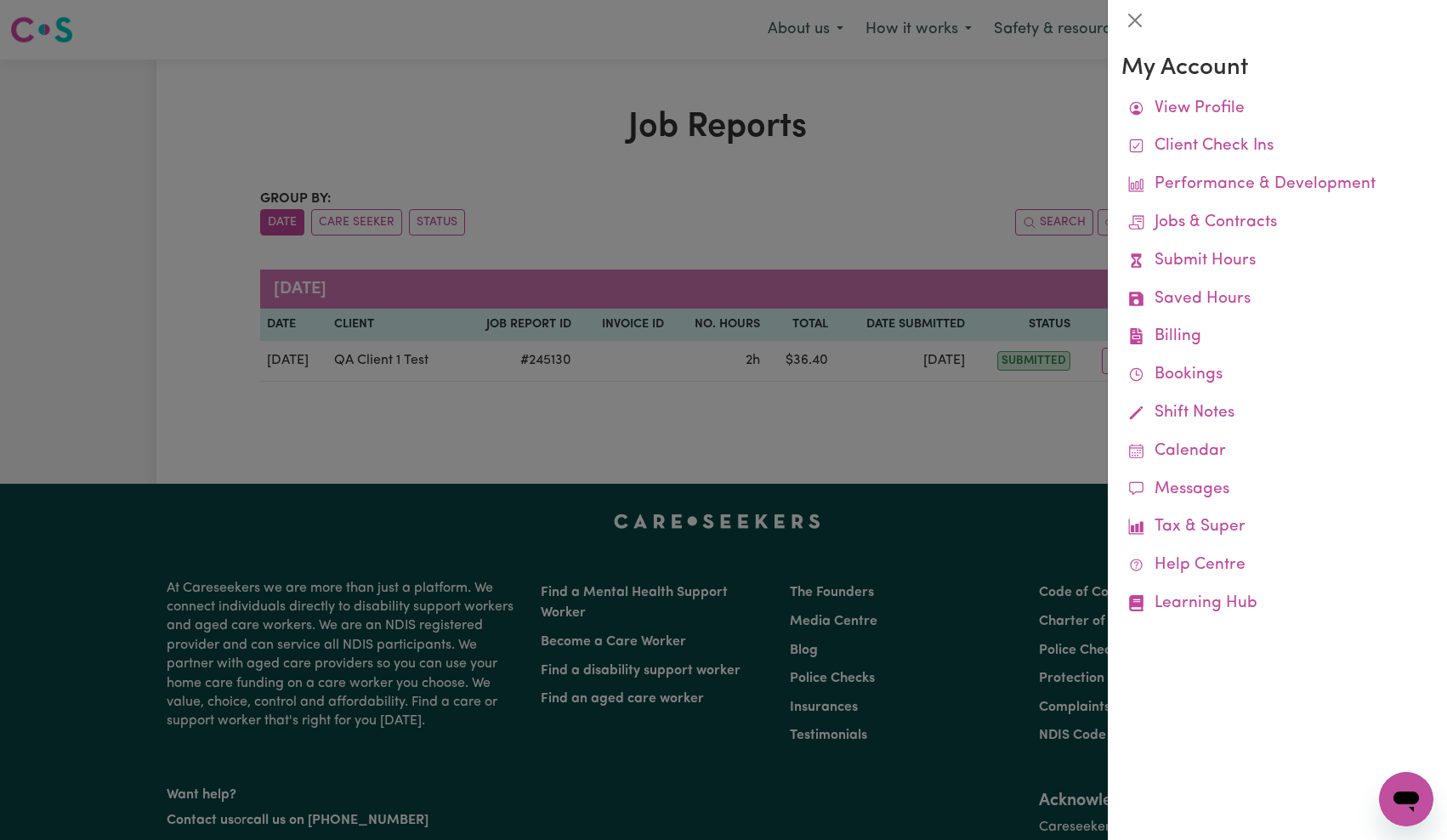
click at [966, 261] on div at bounding box center [724, 420] width 1447 height 840
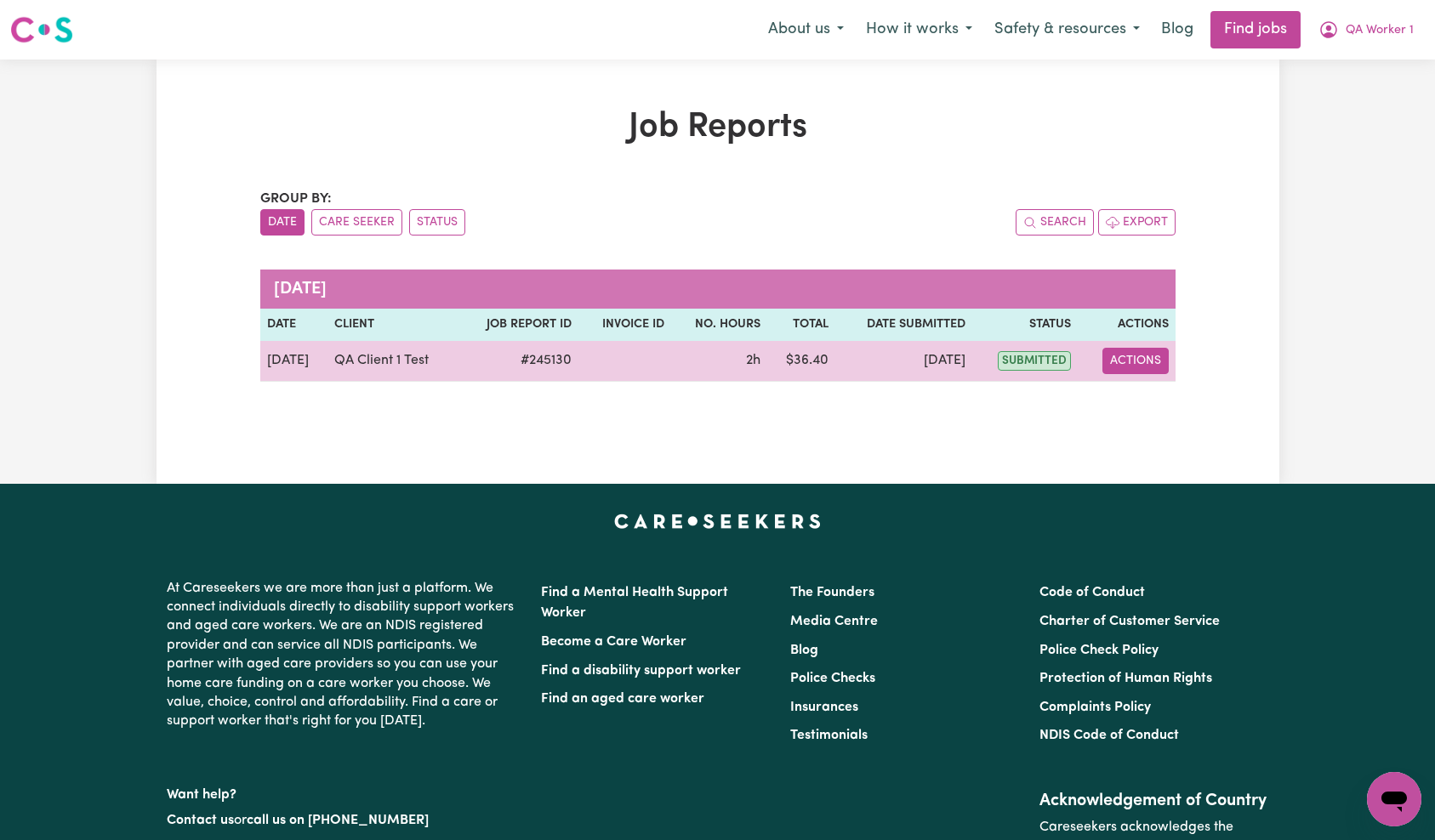
click at [1141, 361] on button "Actions" at bounding box center [1136, 360] width 66 height 27
